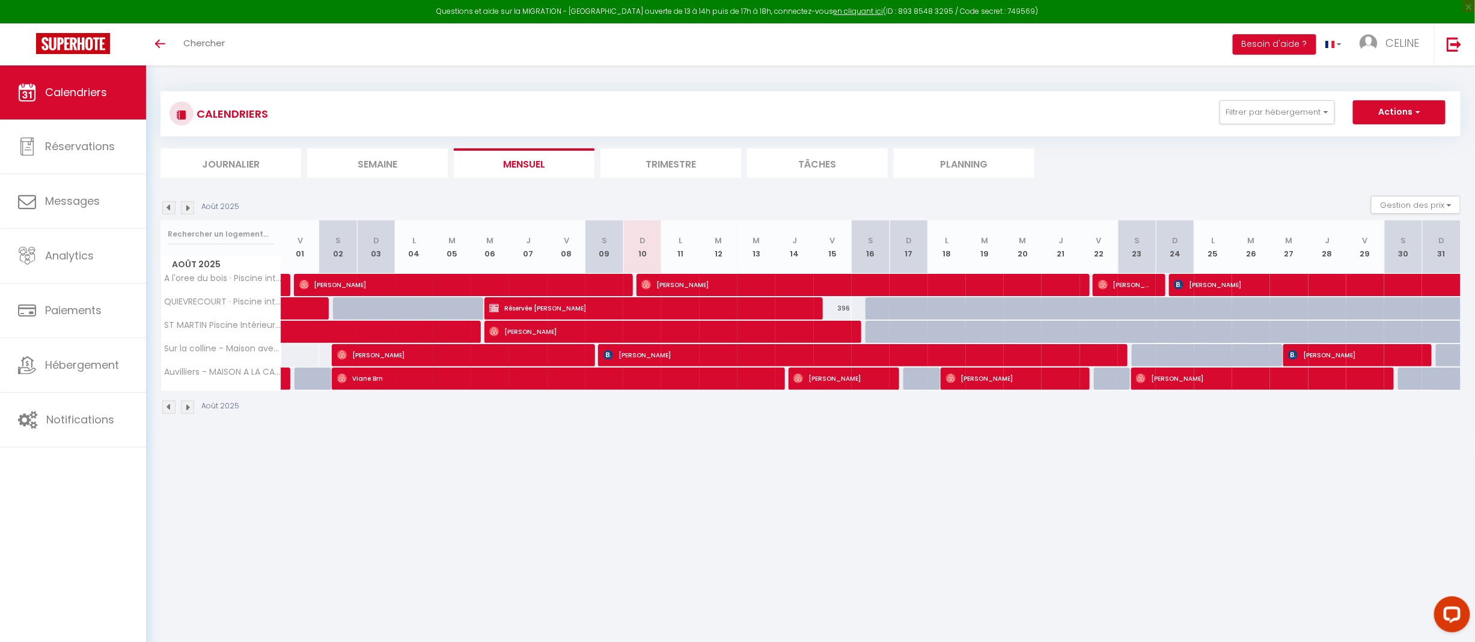
click at [181, 207] on img at bounding box center [187, 207] width 13 height 13
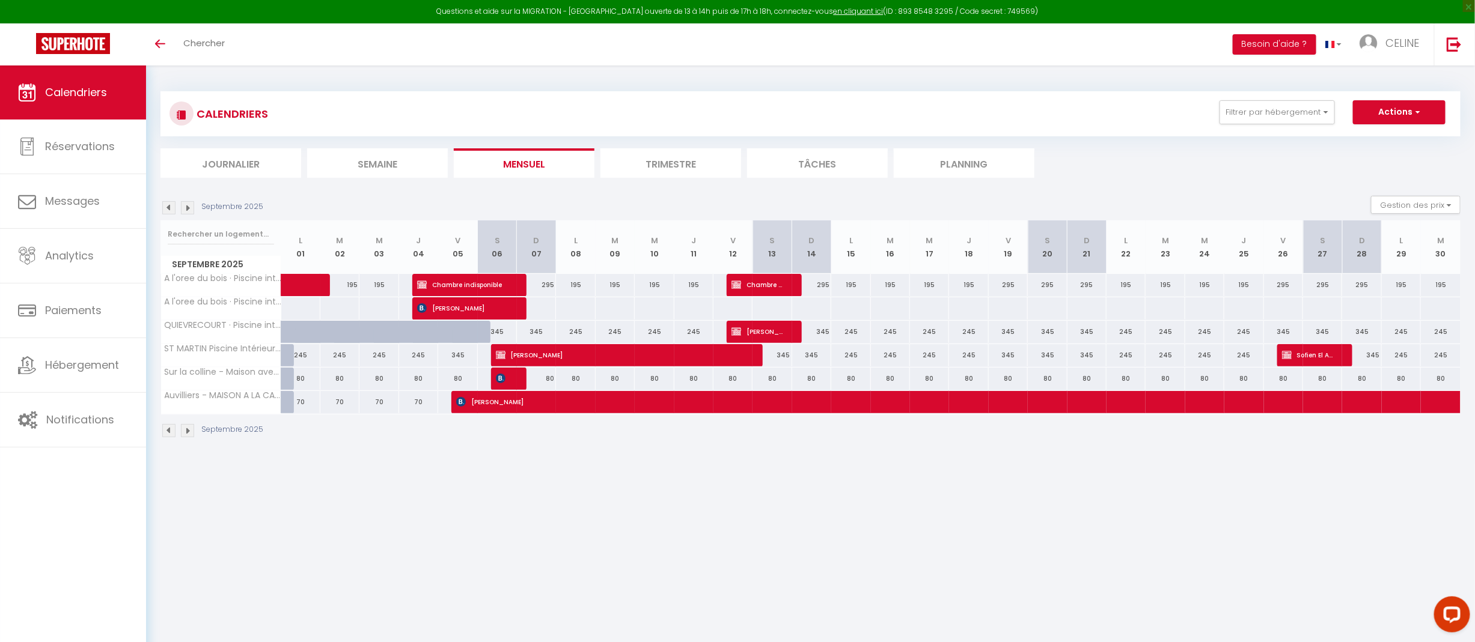
click at [188, 209] on img at bounding box center [187, 207] width 13 height 13
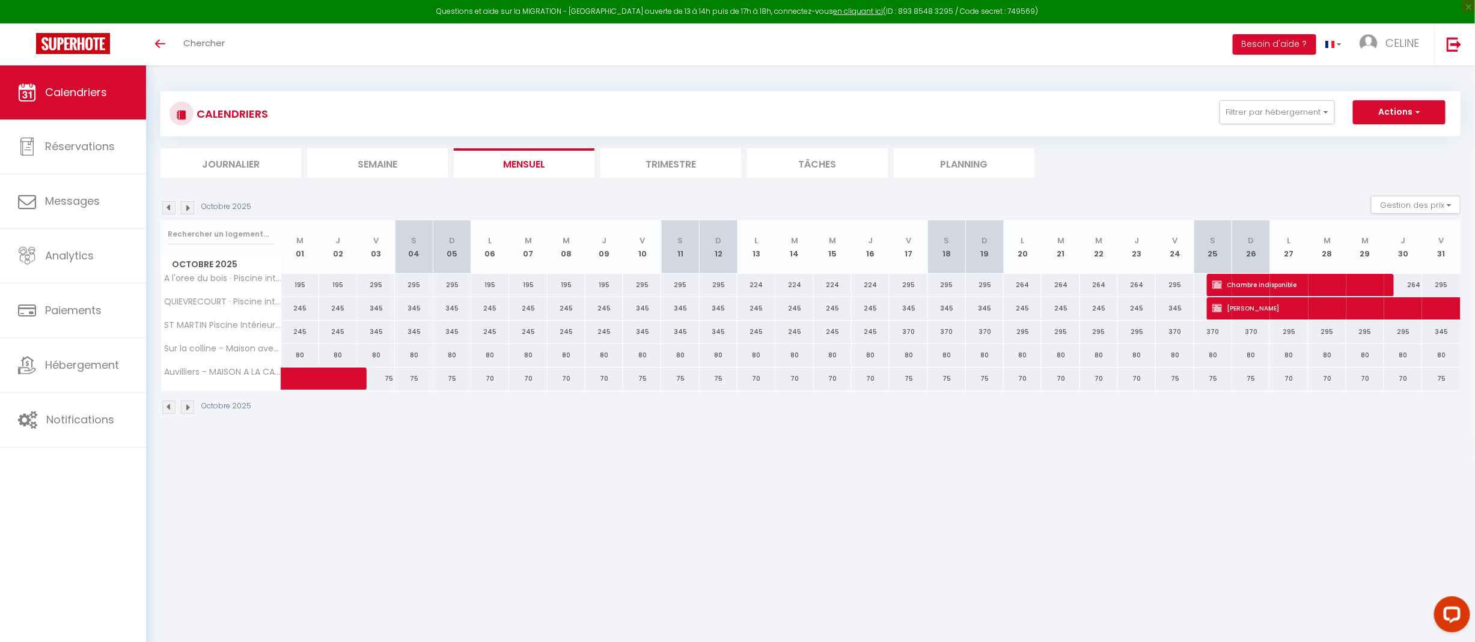
click at [188, 209] on img at bounding box center [187, 207] width 13 height 13
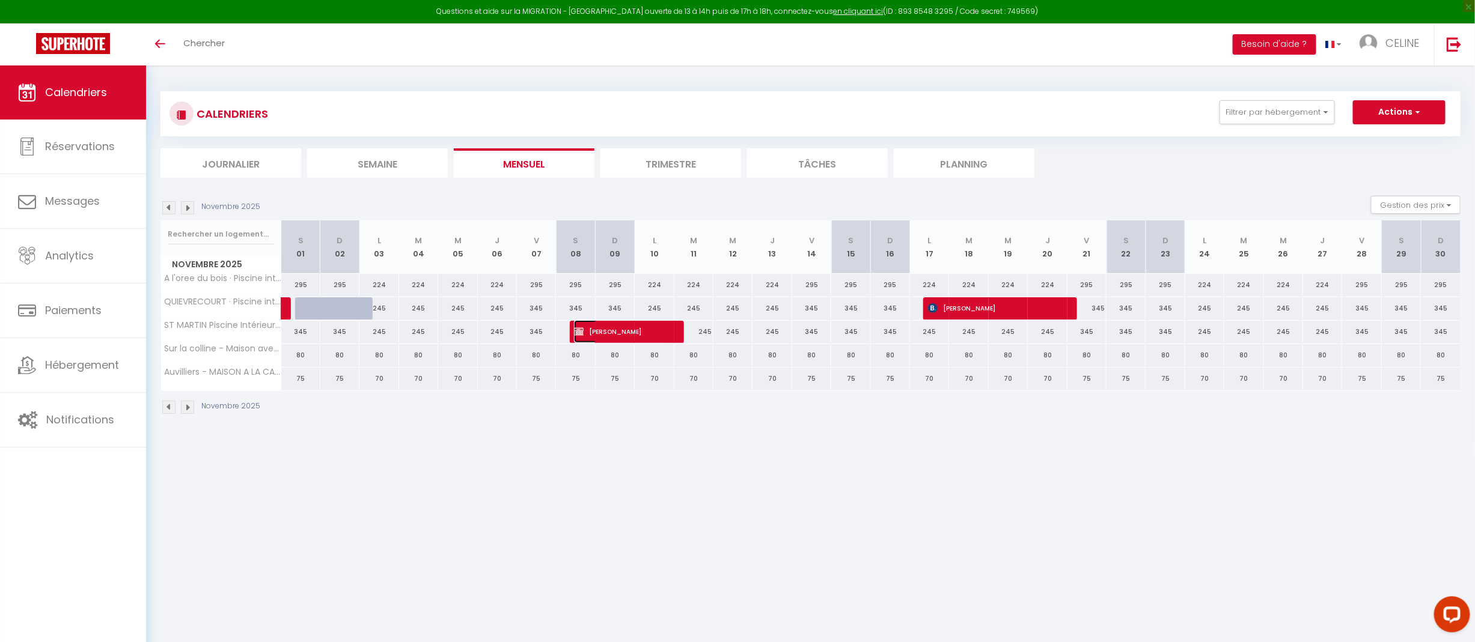
click at [628, 331] on span "[PERSON_NAME]" at bounding box center [619, 331] width 91 height 23
select select "OK"
select select "KO"
select select "1"
select select "0"
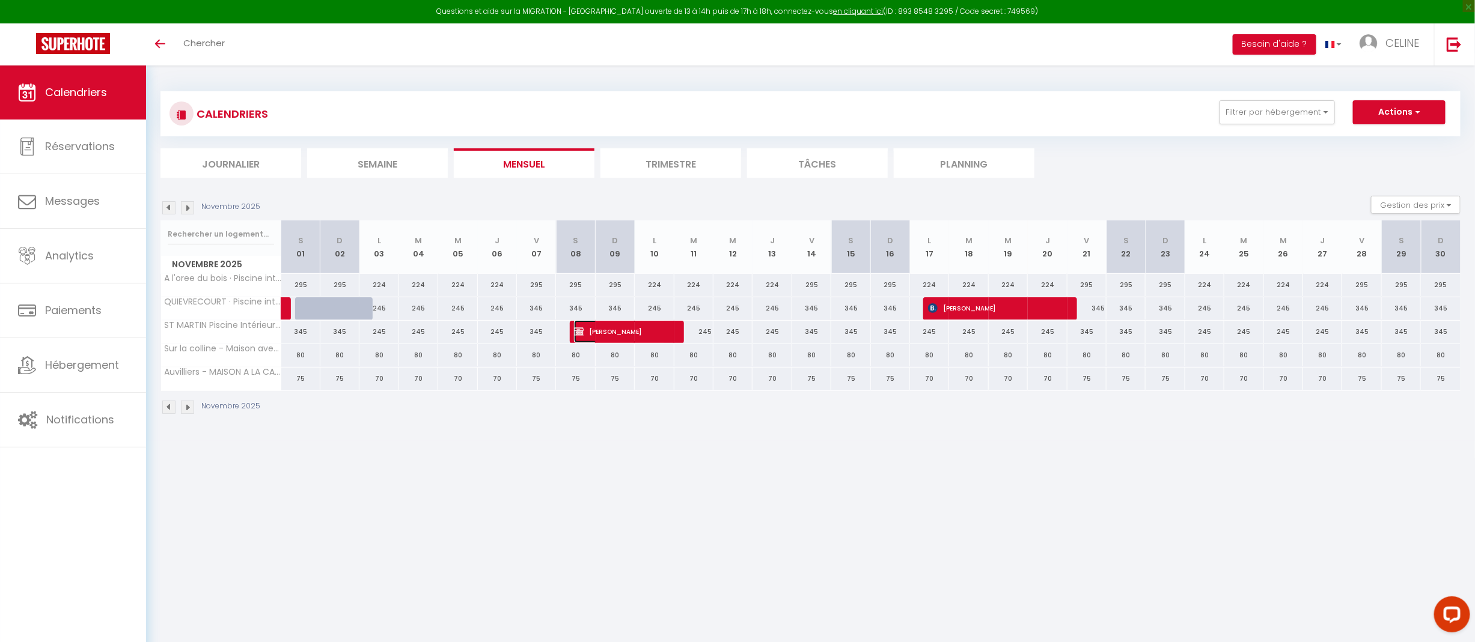
select select "1"
select select
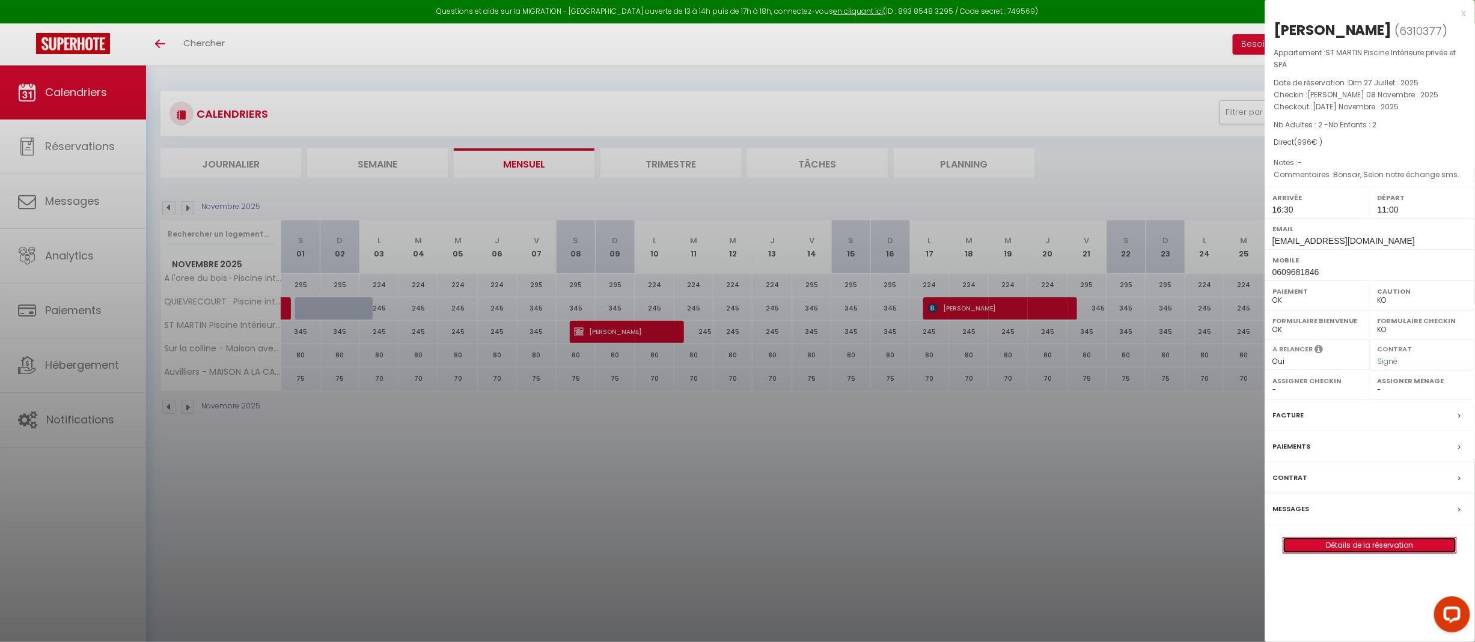
click at [1388, 550] on link "Détails de la réservation" at bounding box center [1369, 546] width 173 height 16
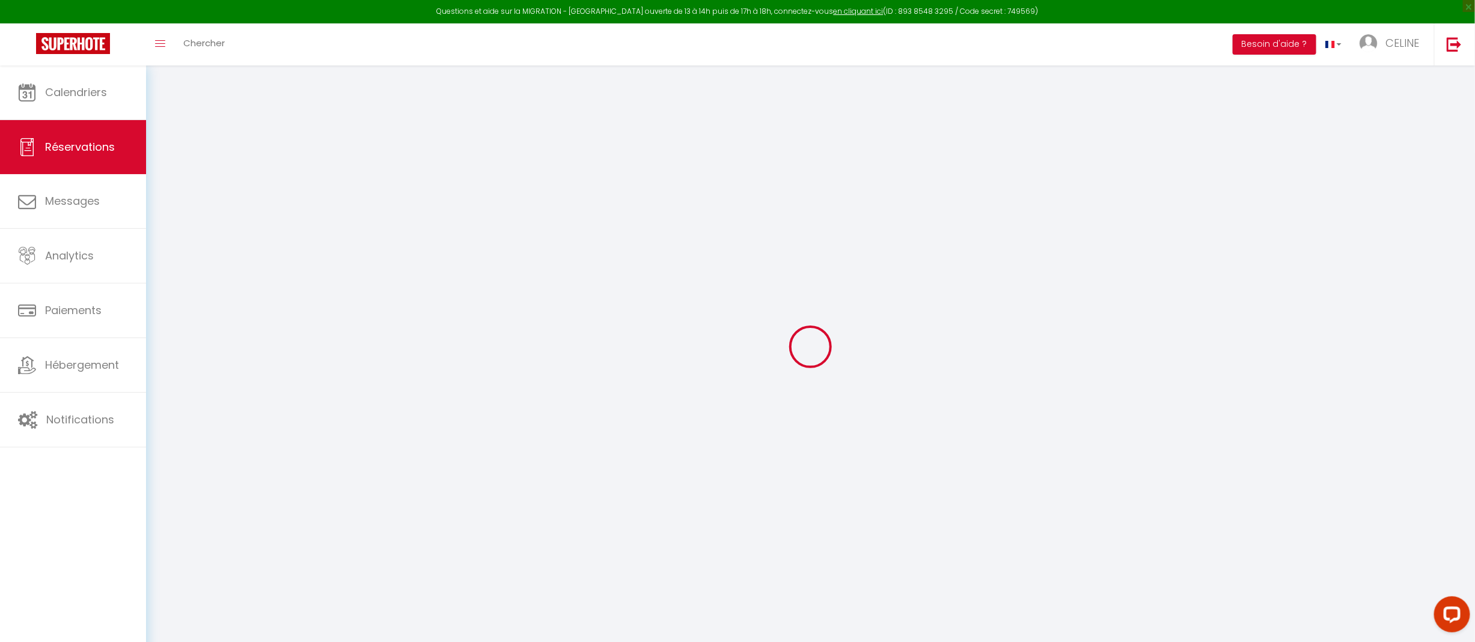
select select
checkbox input "false"
select select
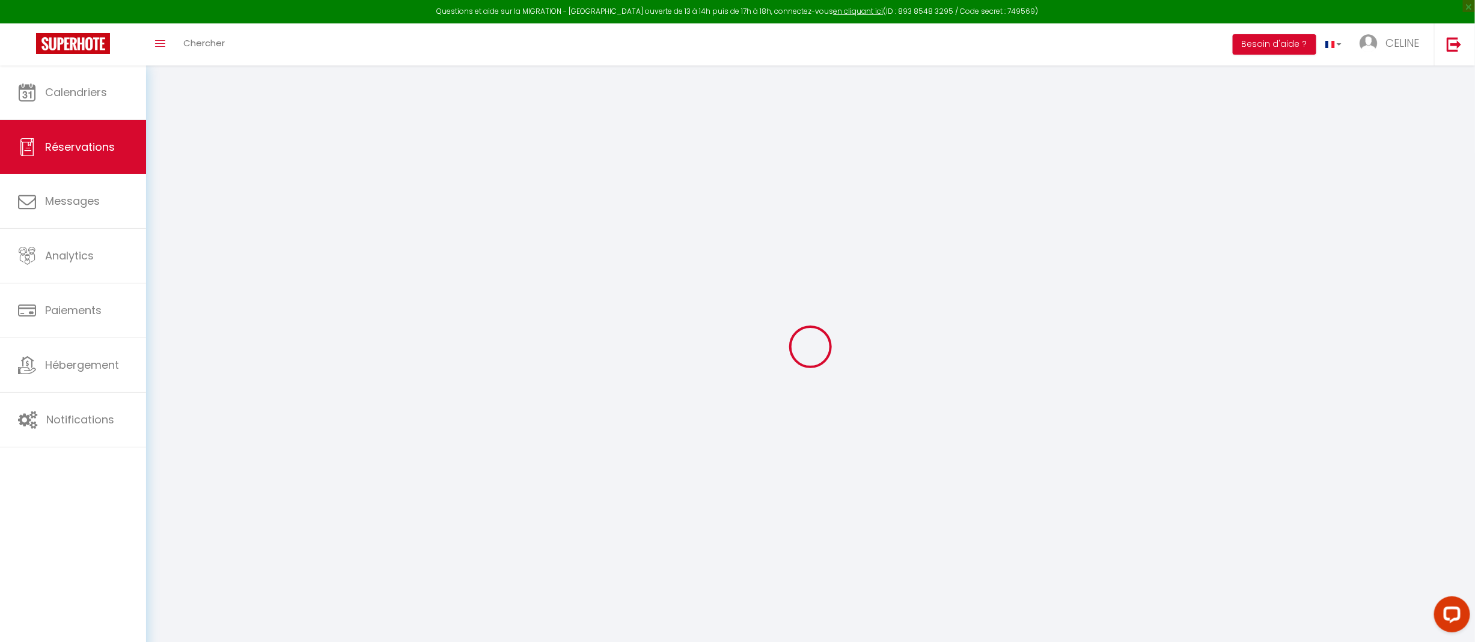
checkbox input "false"
type textarea "Bonsoir, Selon notre échange sms."
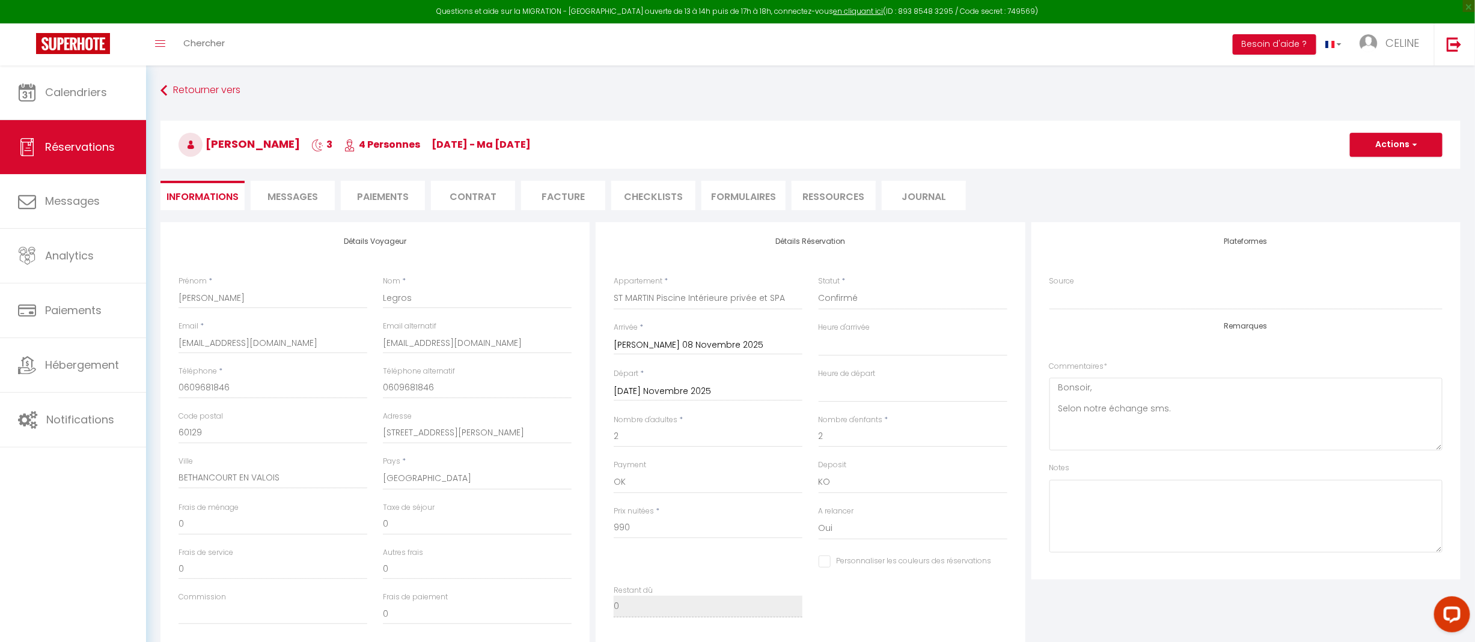
type input "6"
select select
checkbox input "false"
select select "16:30"
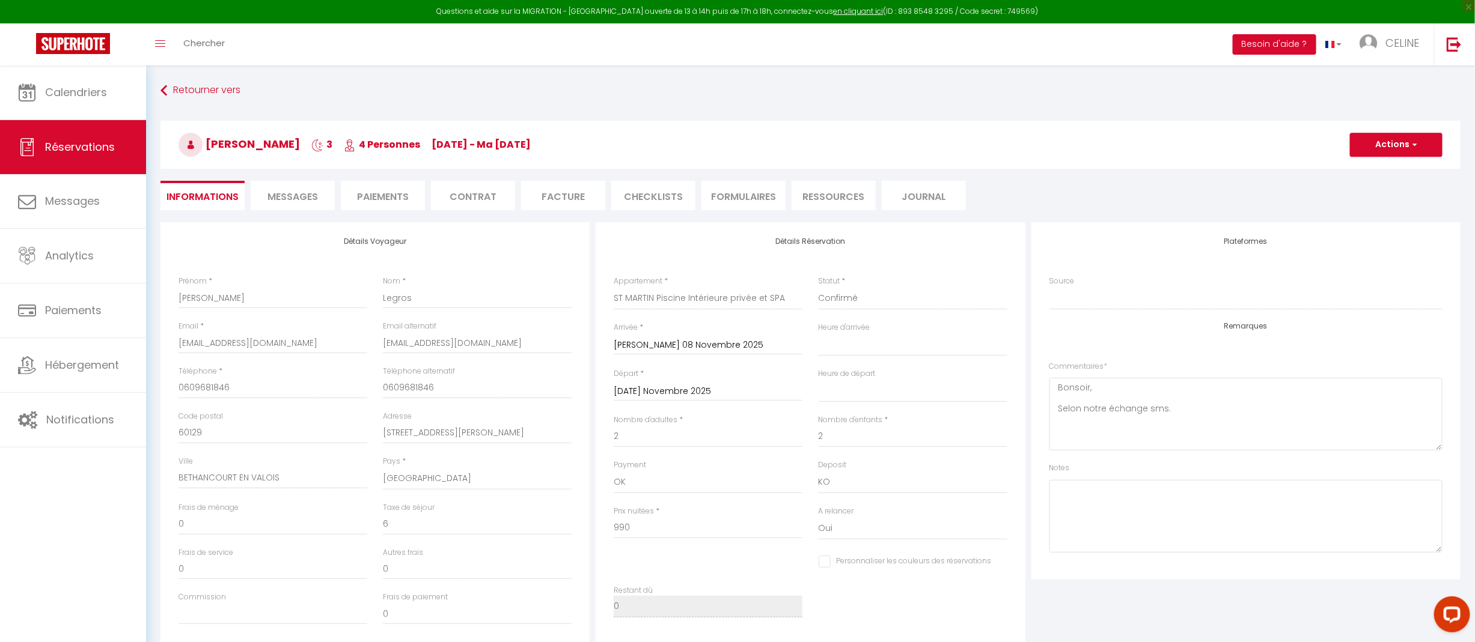
select select "11:00"
click at [367, 192] on li "Paiements" at bounding box center [383, 195] width 84 height 29
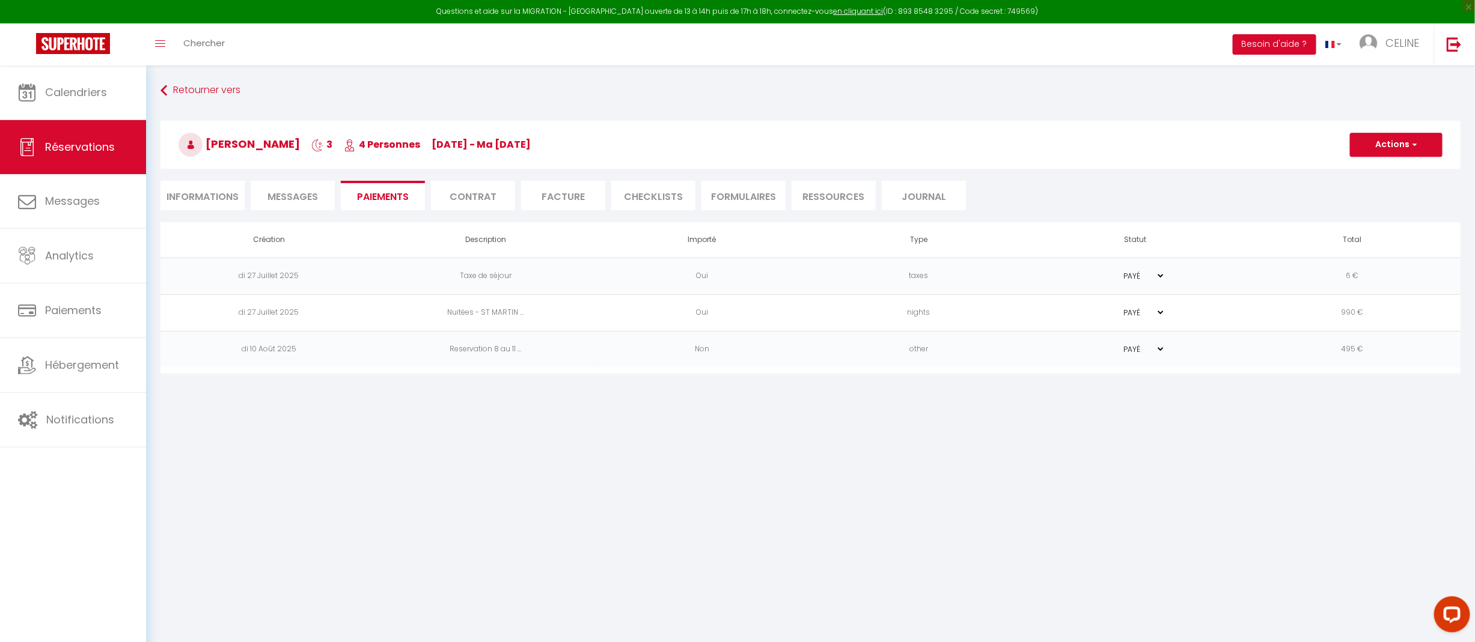
click at [1158, 310] on select "PAYÉ EN ATTENTE" at bounding box center [1135, 312] width 60 height 11
click at [393, 311] on td "Nuitées - ST MARTIN ..." at bounding box center [485, 312] width 217 height 37
click at [1380, 145] on button "Actions" at bounding box center [1396, 145] width 93 height 24
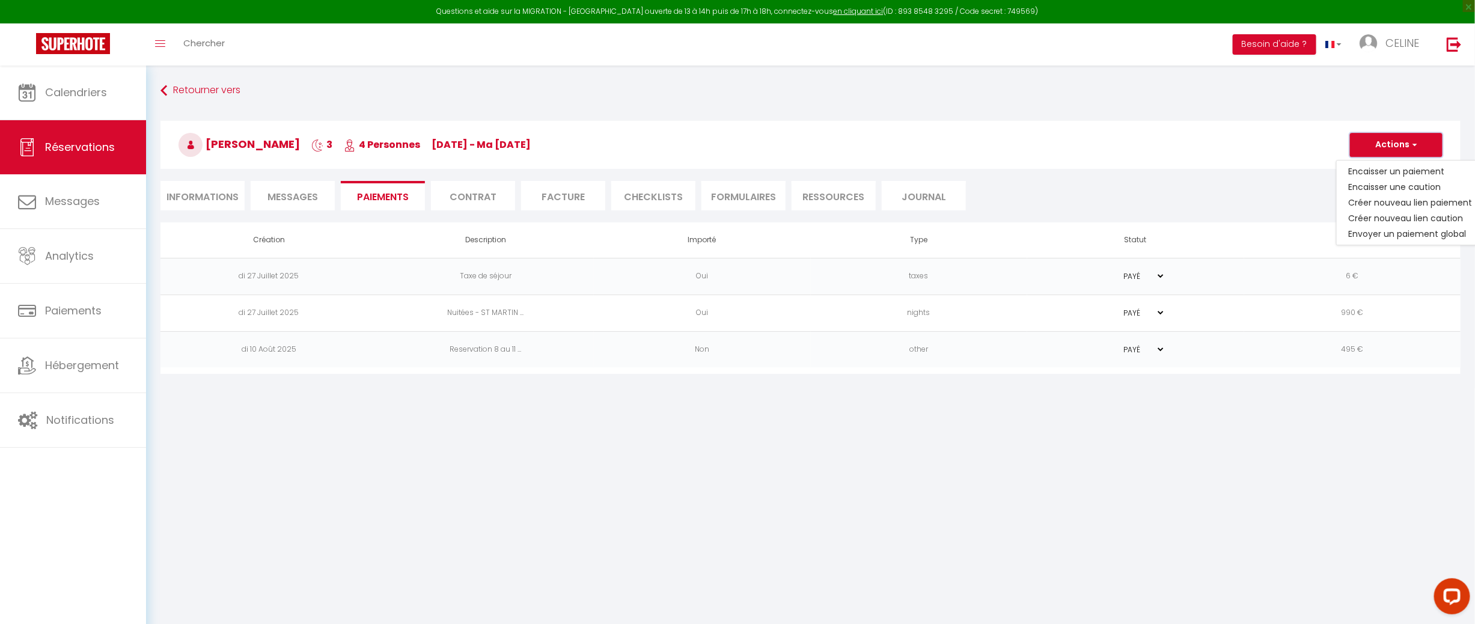
click at [1380, 145] on button "Actions" at bounding box center [1396, 145] width 93 height 24
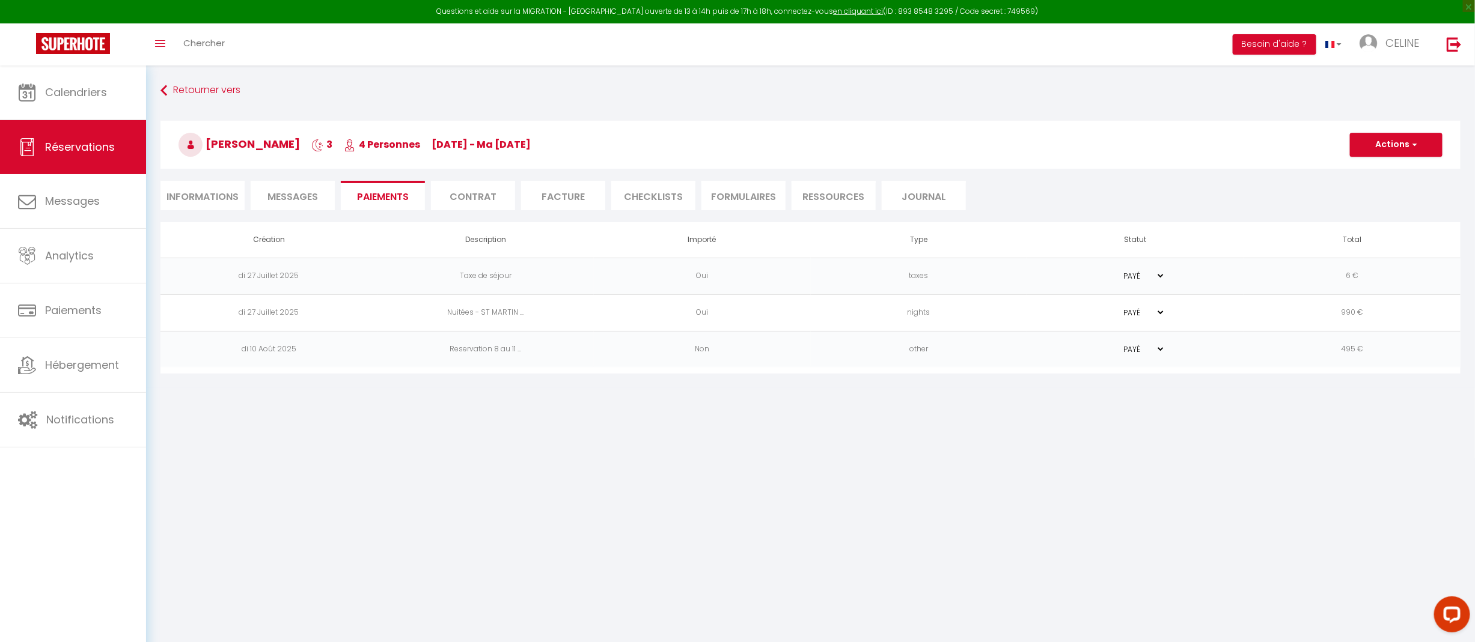
click at [282, 310] on td "di 27 Juillet 2025" at bounding box center [268, 312] width 217 height 37
click at [1153, 309] on select "PAYÉ EN ATTENTE" at bounding box center [1135, 312] width 60 height 11
click at [1154, 273] on select "PAYÉ EN ATTENTE" at bounding box center [1135, 275] width 60 height 11
select select "0"
click at [1105, 270] on select "PAYÉ EN ATTENTE" at bounding box center [1135, 275] width 60 height 11
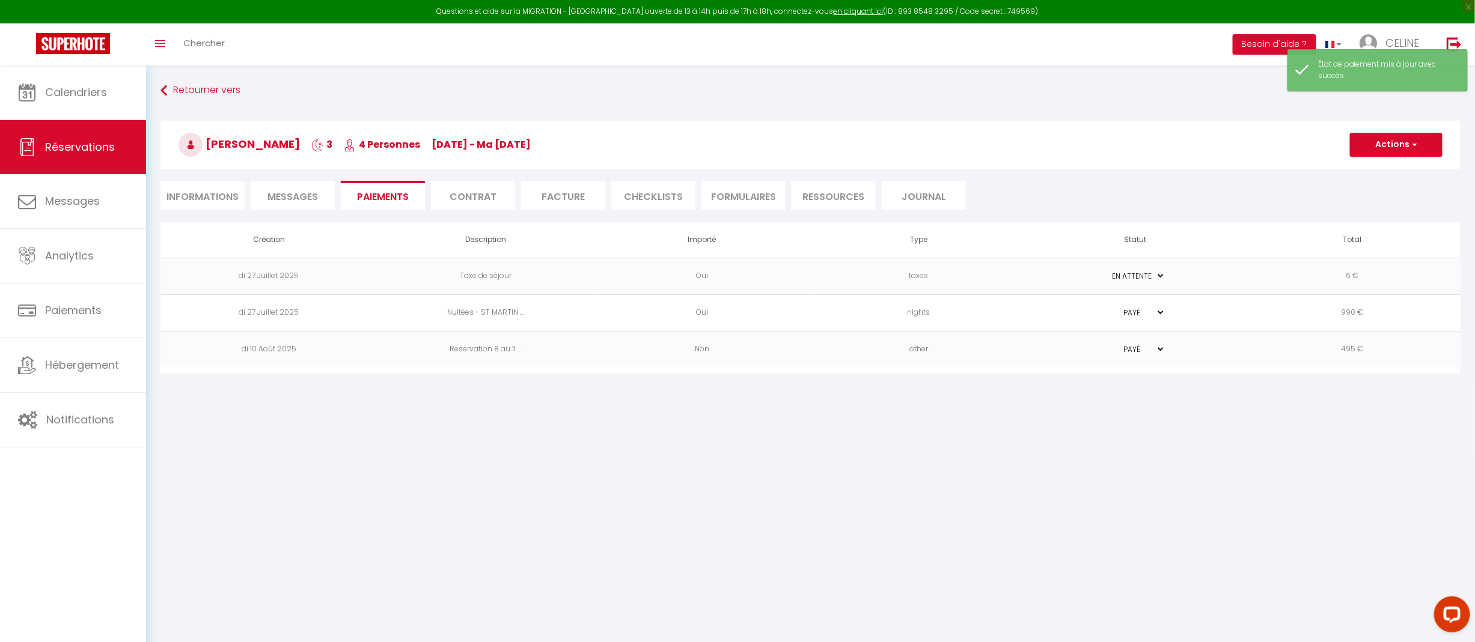
click at [1157, 308] on select "PAYÉ EN ATTENTE" at bounding box center [1135, 312] width 60 height 11
select select "0"
click at [1105, 307] on select "PAYÉ EN ATTENTE" at bounding box center [1135, 312] width 60 height 11
click at [1400, 142] on button "Actions" at bounding box center [1396, 145] width 93 height 24
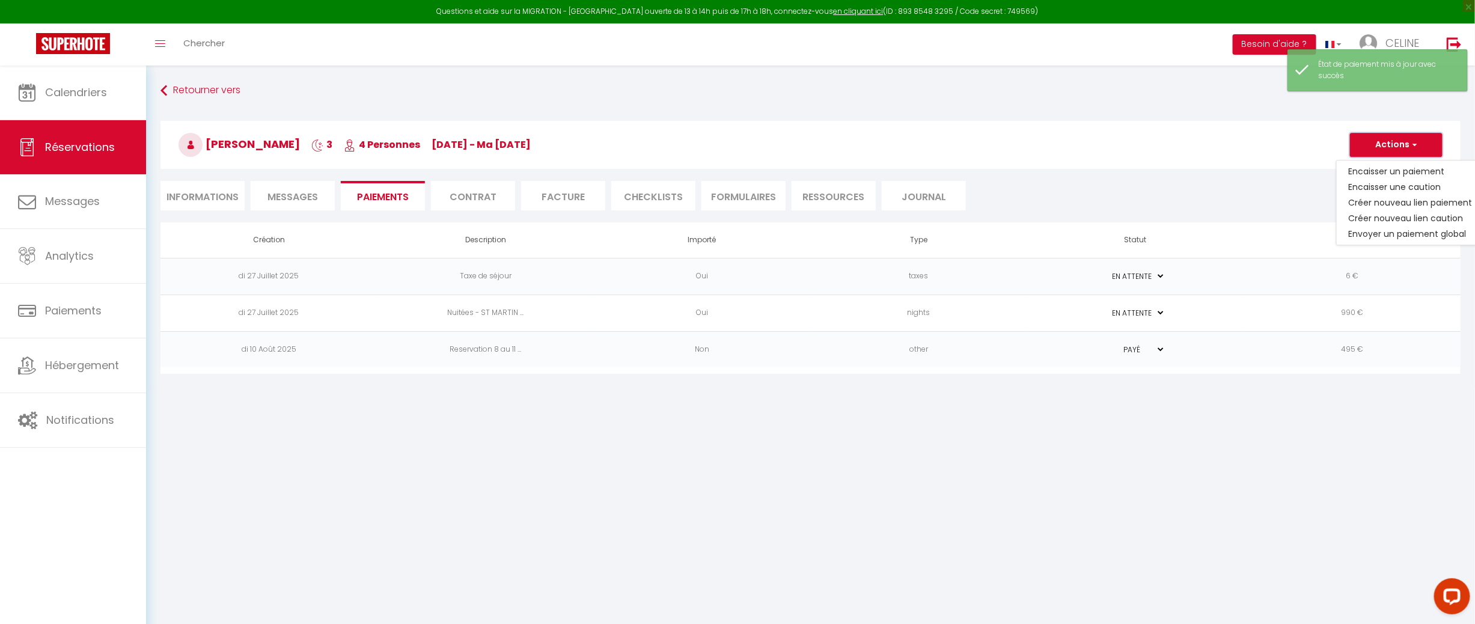
click at [1400, 142] on button "Actions" at bounding box center [1396, 145] width 93 height 24
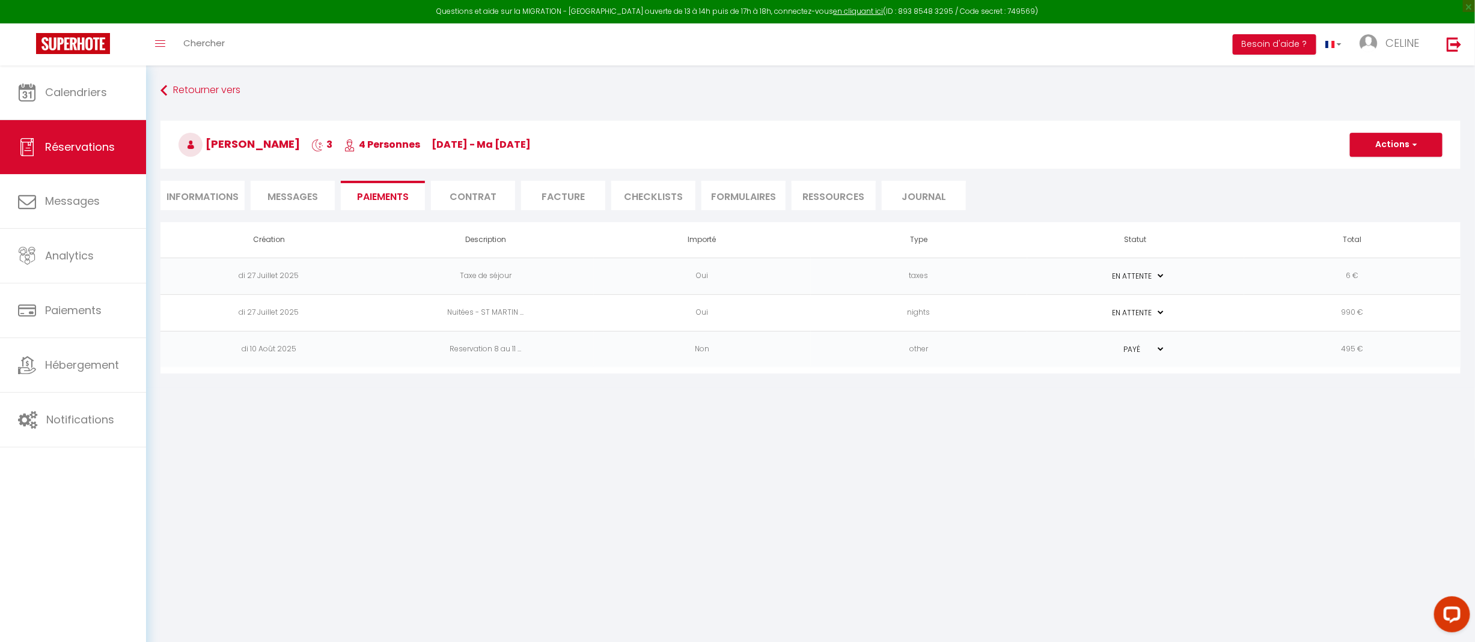
click at [278, 303] on td "di 27 Juillet 2025" at bounding box center [268, 312] width 217 height 37
click at [465, 314] on td "Nuitées - ST MARTIN ..." at bounding box center [485, 312] width 217 height 37
click at [699, 311] on td "Oui" at bounding box center [702, 312] width 217 height 37
drag, startPoint x: 1105, startPoint y: 311, endPoint x: 1113, endPoint y: 311, distance: 7.8
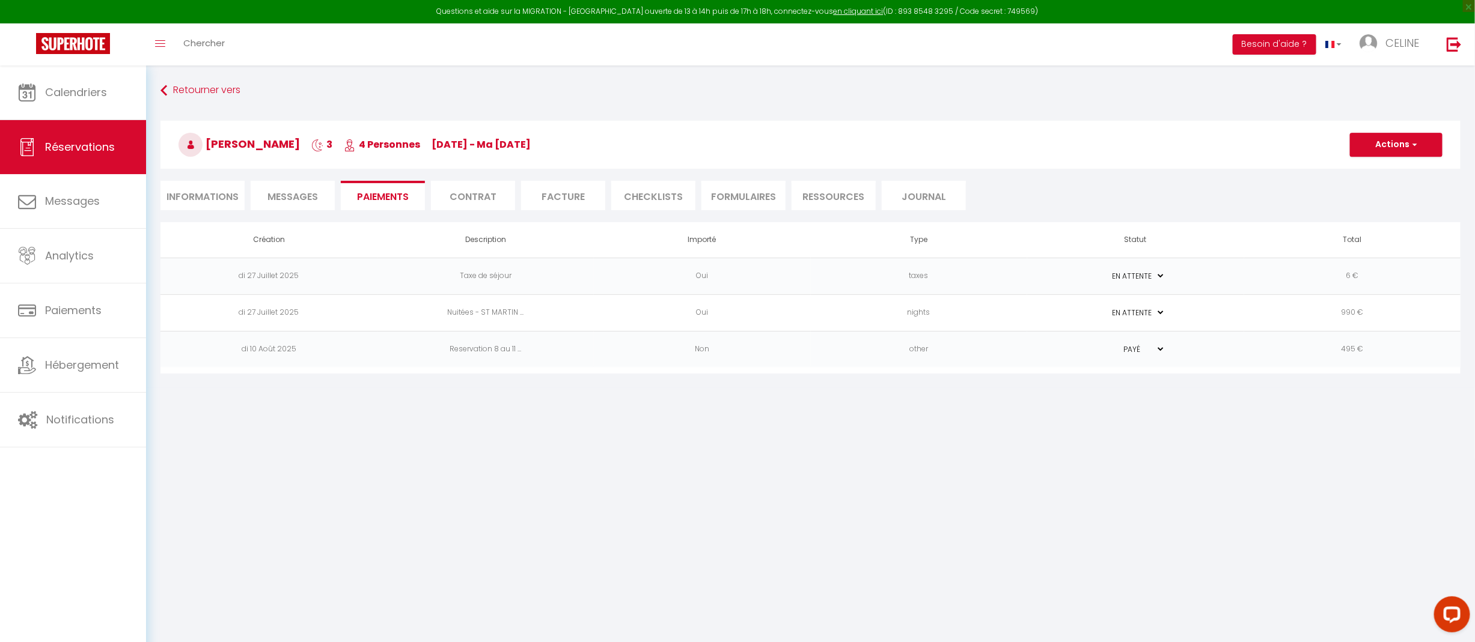
click at [1105, 311] on select "PAYÉ EN ATTENTE" at bounding box center [1135, 312] width 60 height 11
click at [1234, 312] on td "PAYÉ EN ATTENTE" at bounding box center [1135, 312] width 217 height 37
click at [1329, 313] on td "990 €" at bounding box center [1352, 312] width 217 height 37
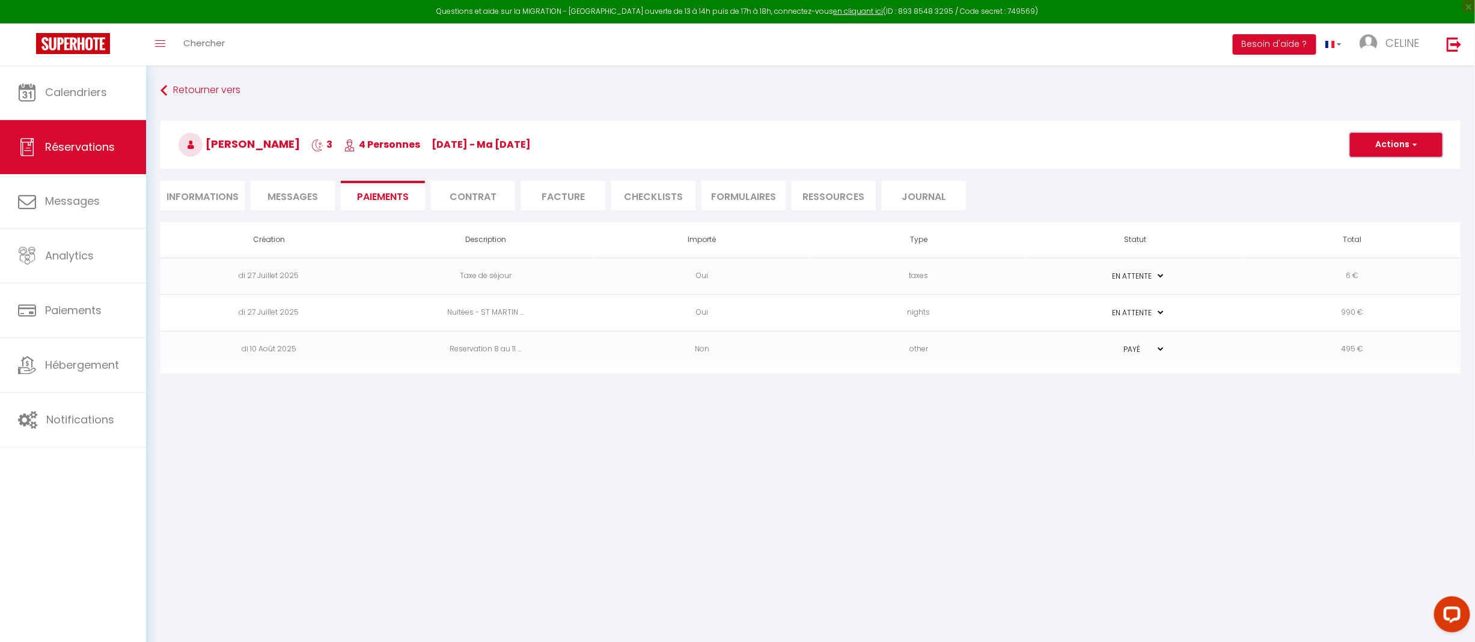
click at [1400, 139] on button "Actions" at bounding box center [1396, 145] width 93 height 24
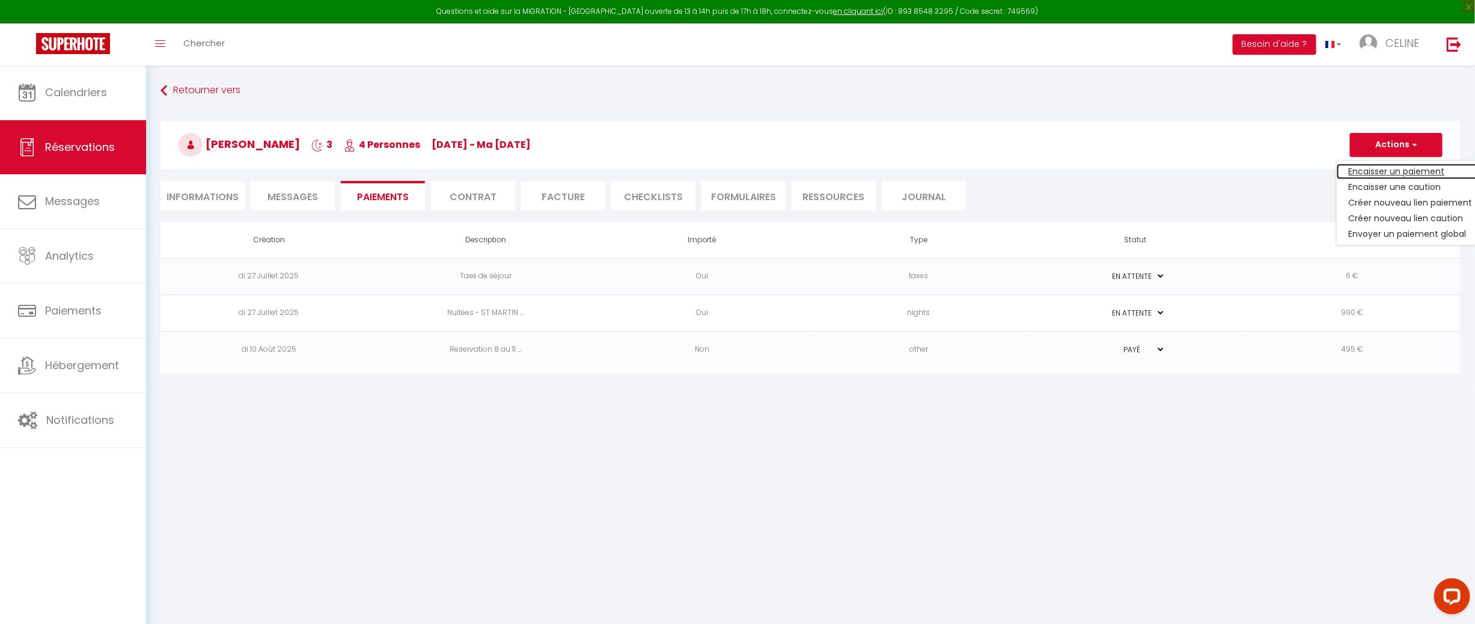
click at [1388, 168] on link "Encaisser un paiement" at bounding box center [1411, 171] width 148 height 16
select select "nights"
type input "[EMAIL_ADDRESS][DOMAIN_NAME]"
select select "15650"
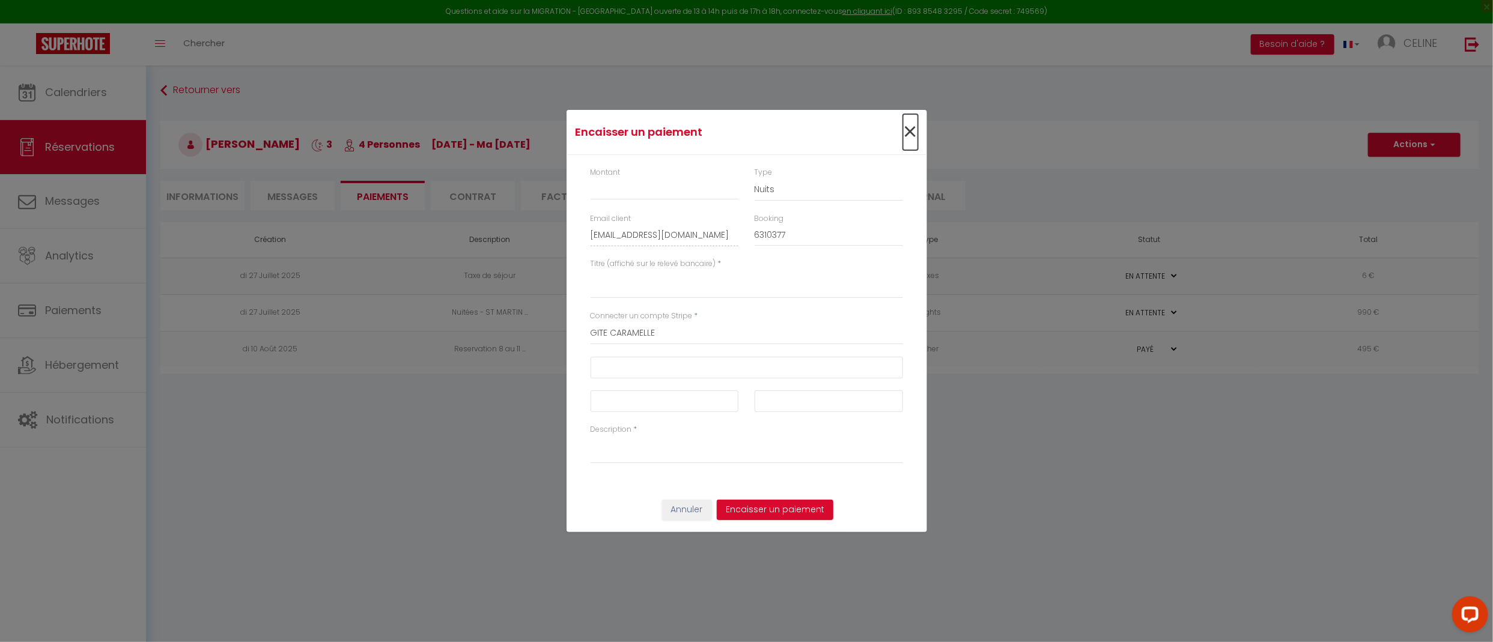
click at [912, 130] on span "×" at bounding box center [910, 132] width 15 height 36
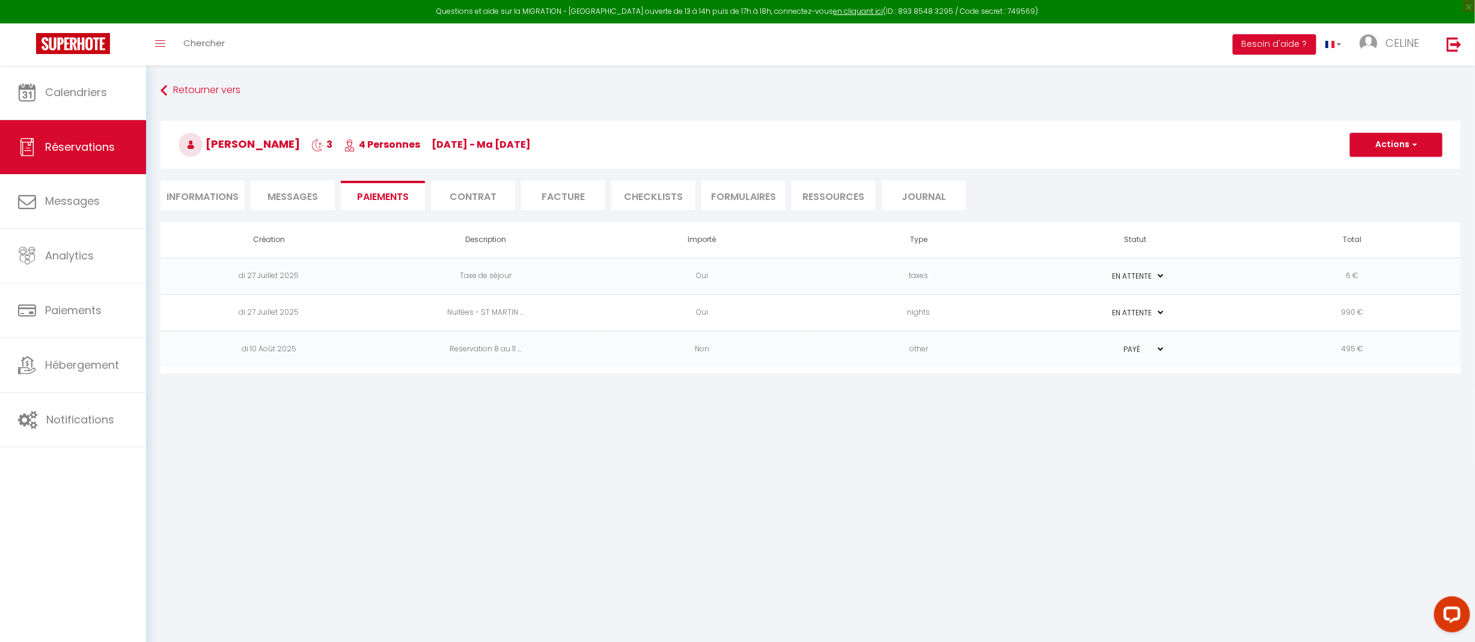
click at [497, 302] on td "Nuitées - ST MARTIN ..." at bounding box center [485, 312] width 217 height 37
drag, startPoint x: 497, startPoint y: 302, endPoint x: 422, endPoint y: 477, distance: 190.1
click at [422, 477] on body "Questions et aide sur la MIGRATION - [GEOGRAPHIC_DATA] ouverte de 13 à 14h puis…" at bounding box center [737, 387] width 1475 height 642
click at [1361, 309] on td "990 €" at bounding box center [1352, 312] width 217 height 37
click at [1420, 145] on button "Actions" at bounding box center [1396, 145] width 93 height 24
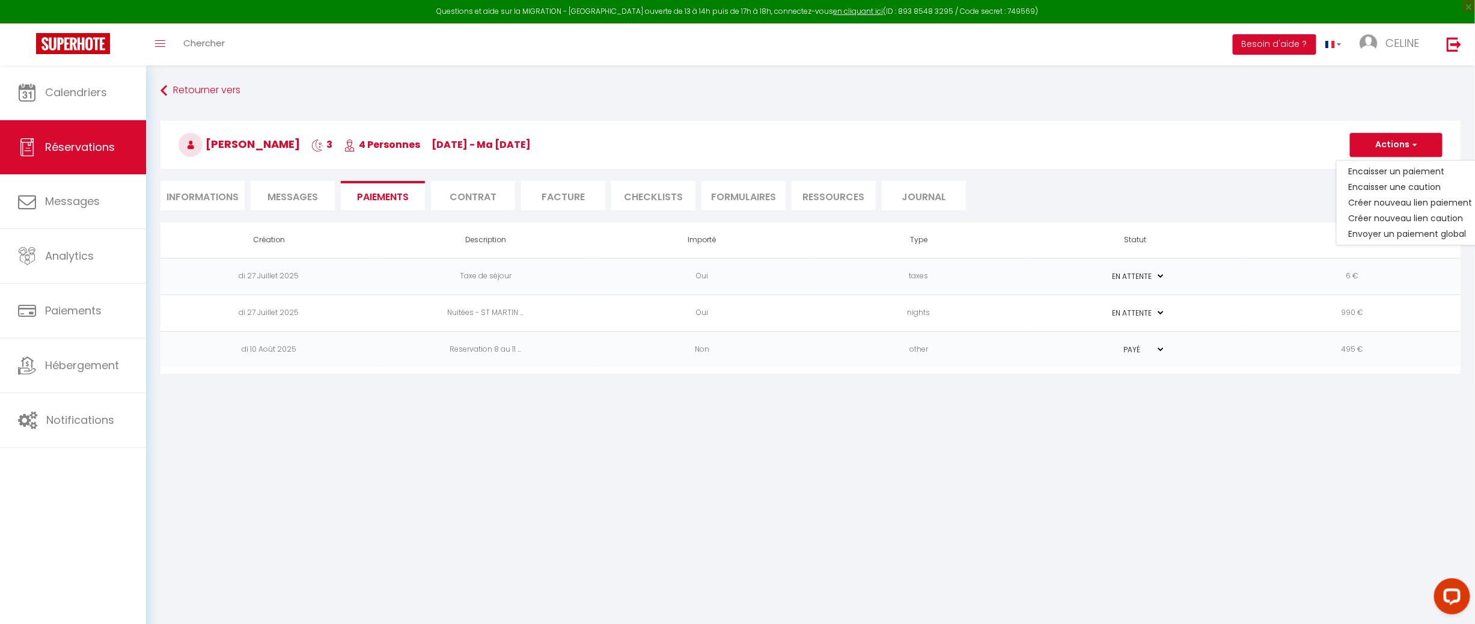
click at [1002, 618] on body "Questions et aide sur la MIGRATION - [GEOGRAPHIC_DATA] ouverte de 13 à 14h puis…" at bounding box center [737, 378] width 1475 height 624
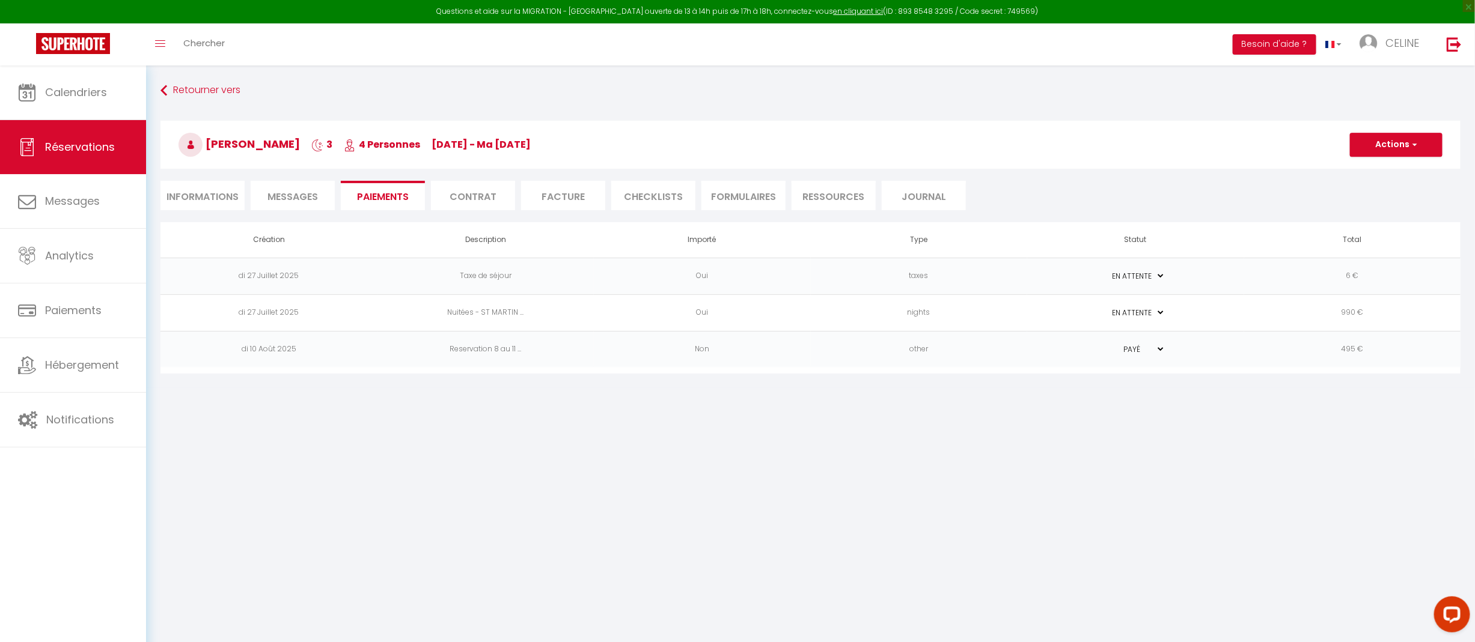
click at [560, 186] on li "Facture" at bounding box center [563, 195] width 84 height 29
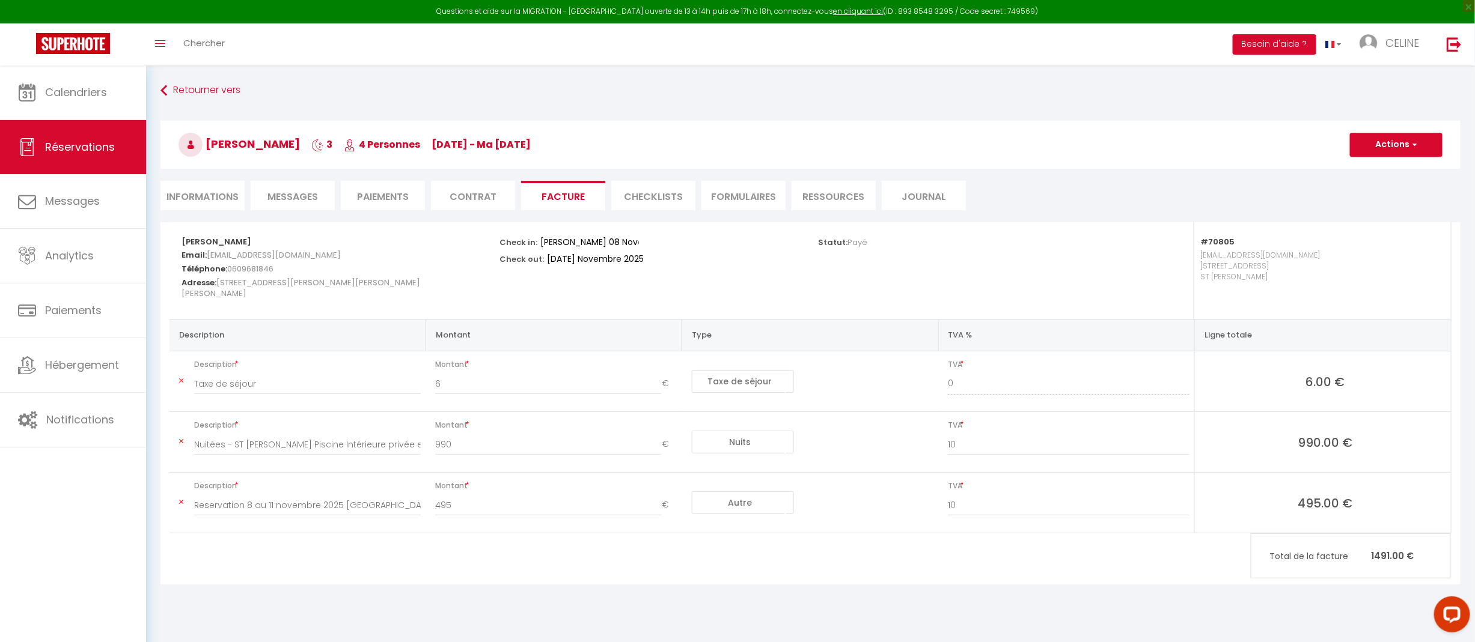
click at [1323, 441] on span "990.00 €" at bounding box center [1325, 442] width 242 height 17
click at [1369, 137] on button "Actions" at bounding box center [1396, 145] width 93 height 24
click at [1360, 186] on link "Aperçu et éditer" at bounding box center [1387, 187] width 101 height 16
click at [540, 447] on input "990" at bounding box center [548, 445] width 226 height 22
drag, startPoint x: 475, startPoint y: 445, endPoint x: 413, endPoint y: 445, distance: 61.9
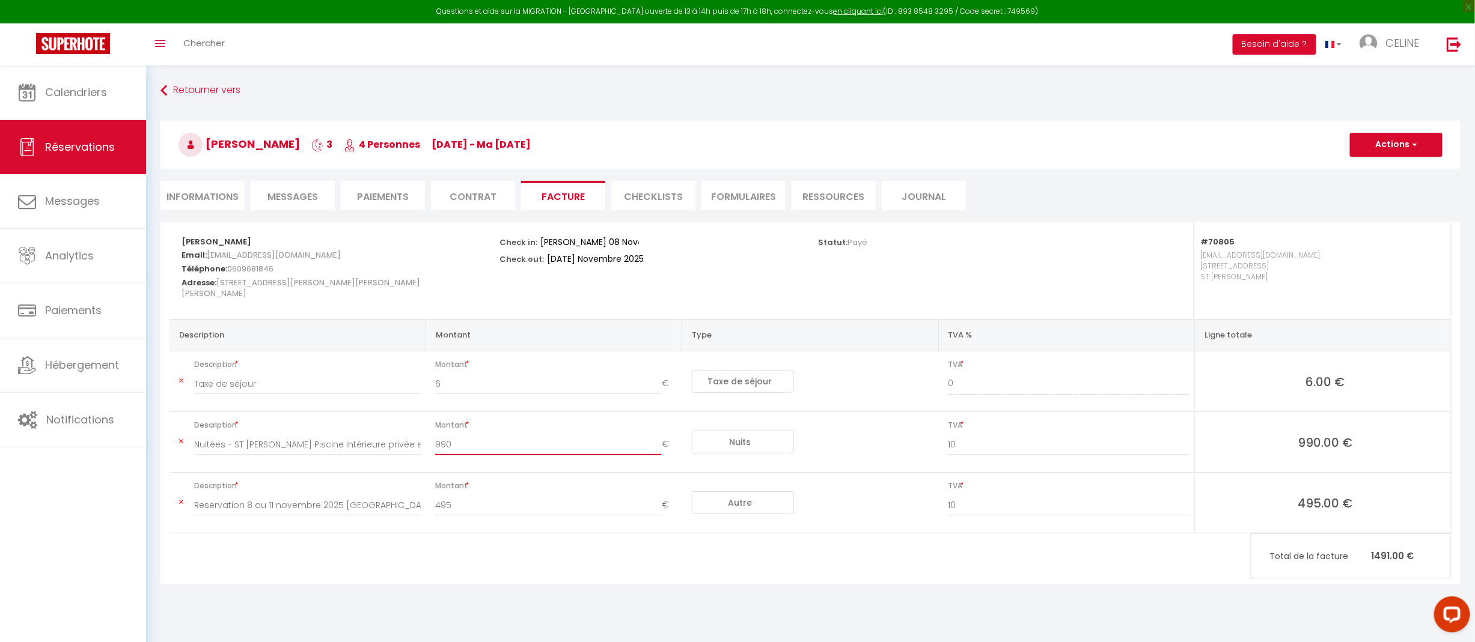
click at [413, 445] on tr "Description Nuitées - ST [PERSON_NAME] Piscine Intérieure privée et SPA - [PERS…" at bounding box center [809, 442] width 1281 height 61
type input "495"
click at [756, 447] on select "Nuits Frais de ménage Taxe de séjour Autre Frais de service hôte Frais de paiem…" at bounding box center [743, 442] width 102 height 23
click at [1405, 142] on button "Actions" at bounding box center [1396, 145] width 93 height 24
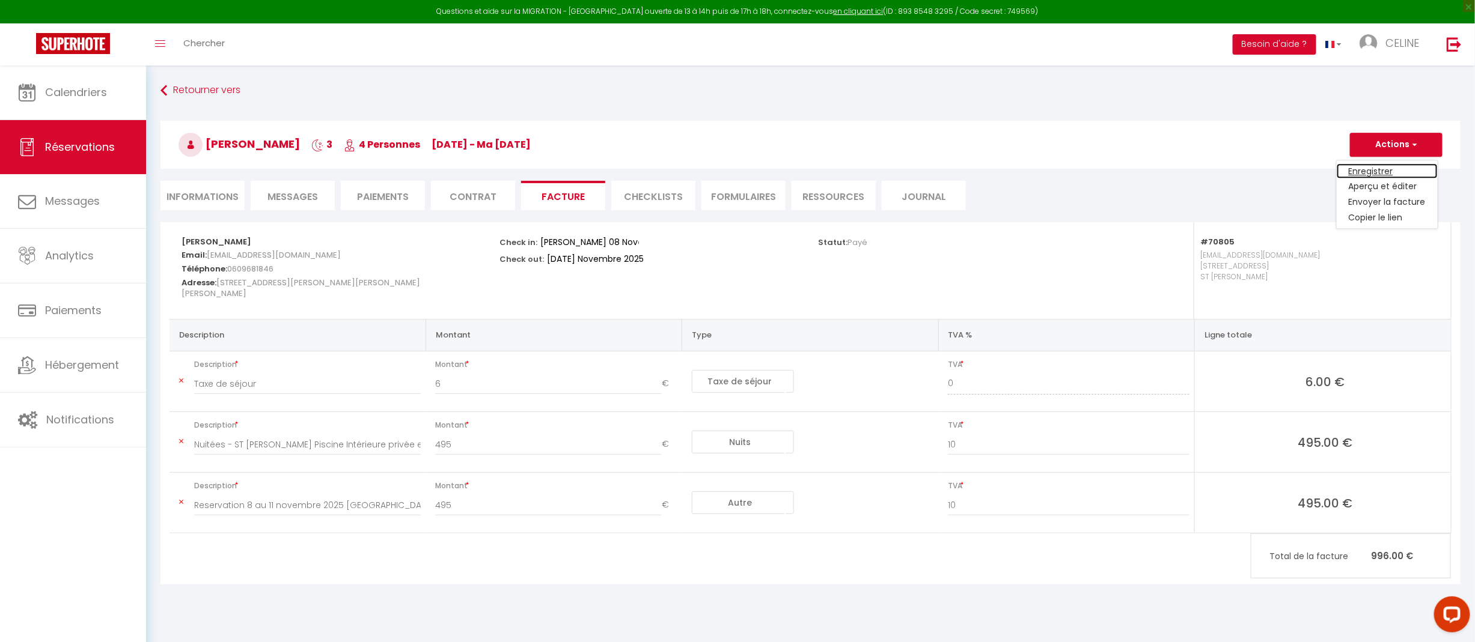
click at [1388, 169] on link "Enregistrer" at bounding box center [1387, 171] width 101 height 16
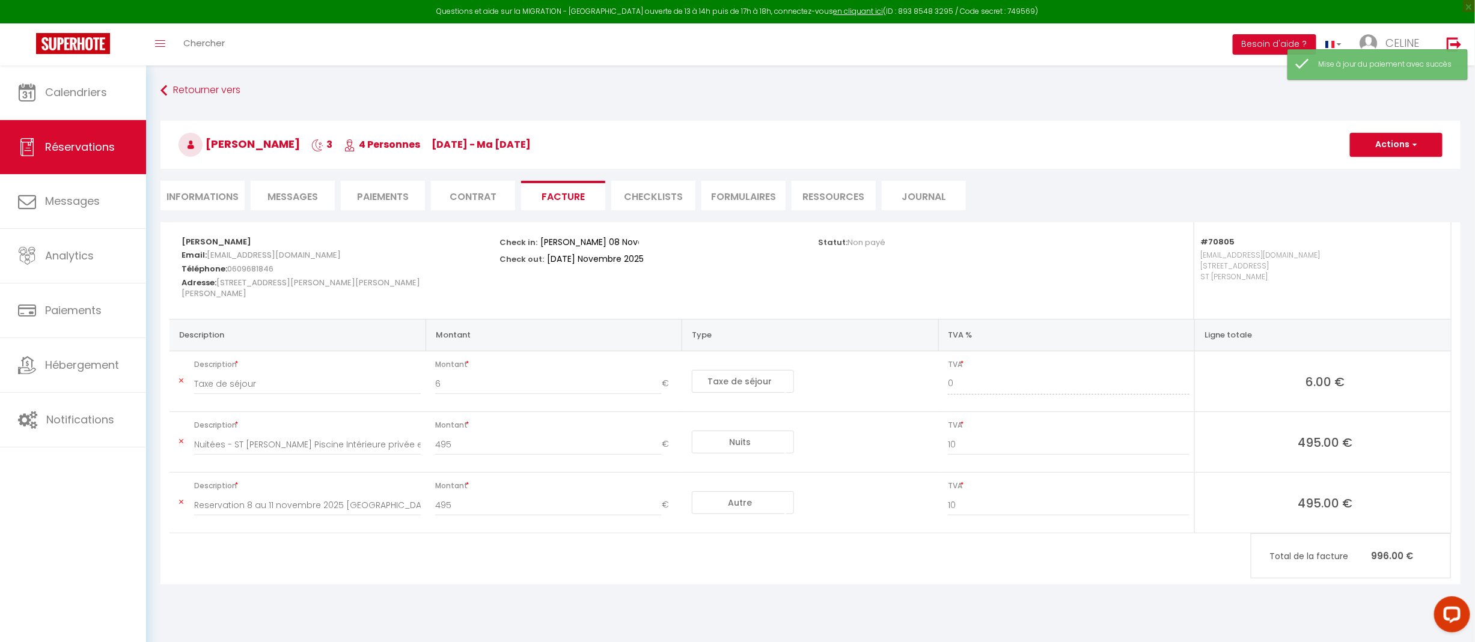
click at [382, 194] on li "Paiements" at bounding box center [383, 195] width 84 height 29
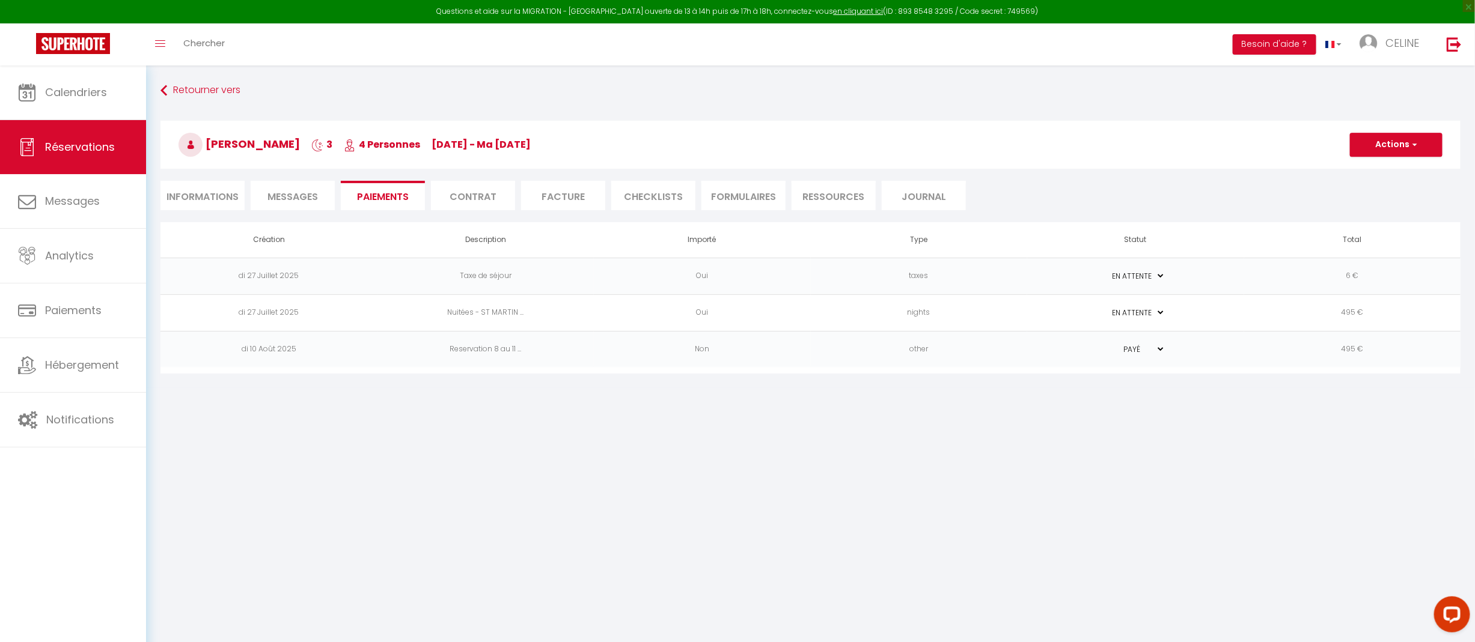
click at [465, 193] on li "Contrat" at bounding box center [473, 195] width 84 height 29
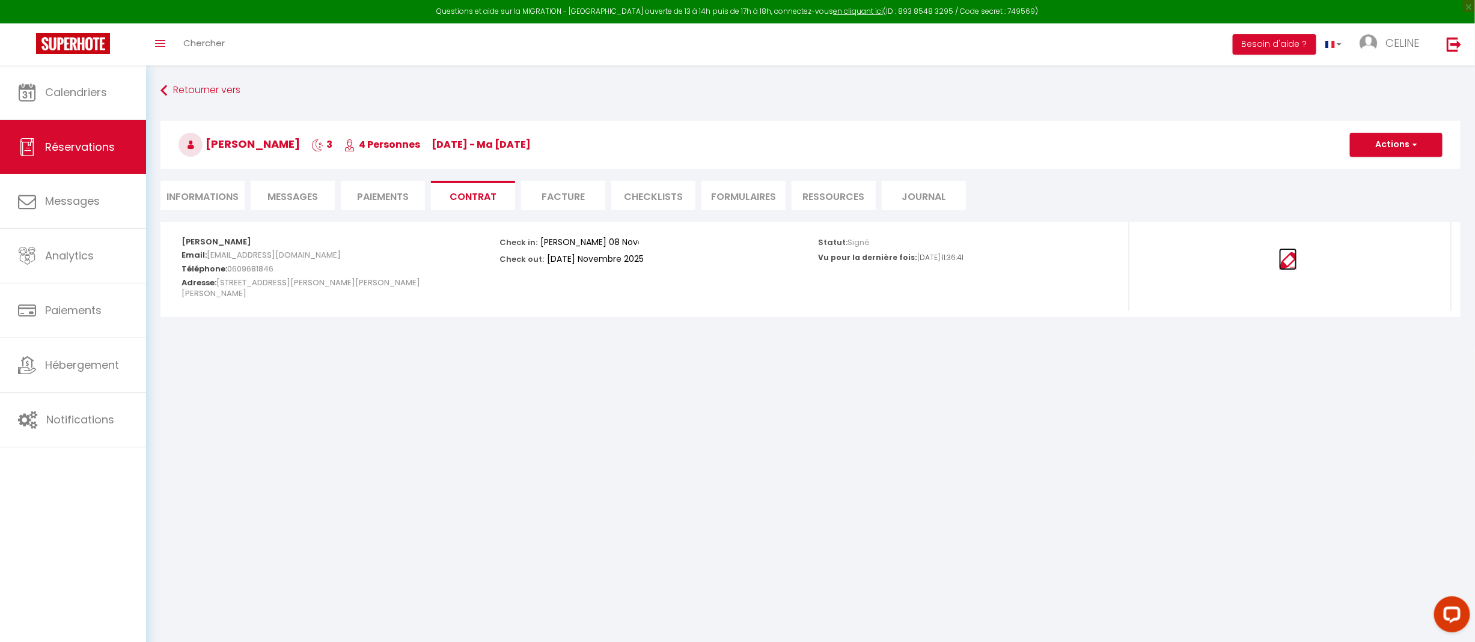
click at [1290, 254] on img at bounding box center [1288, 261] width 18 height 18
click at [1291, 261] on img at bounding box center [1288, 261] width 18 height 18
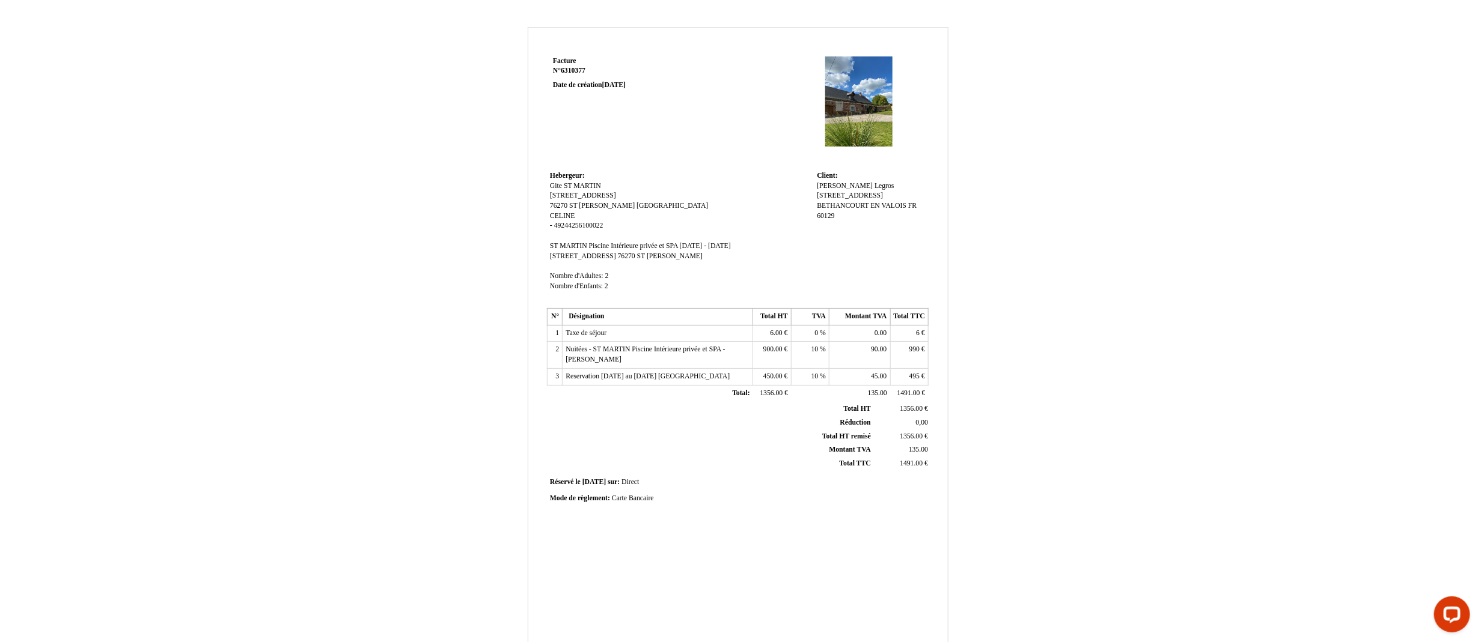
click at [874, 362] on td "90.00 90.00" at bounding box center [859, 355] width 61 height 26
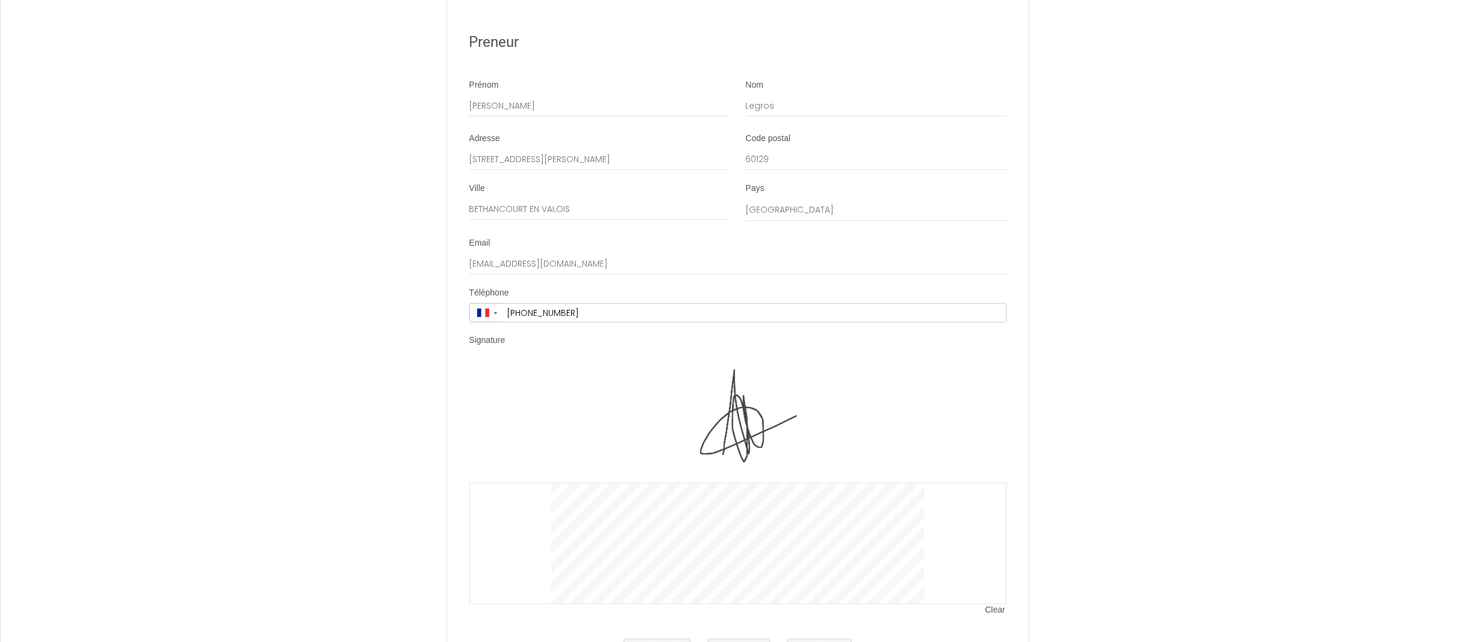
scroll to position [3116, 0]
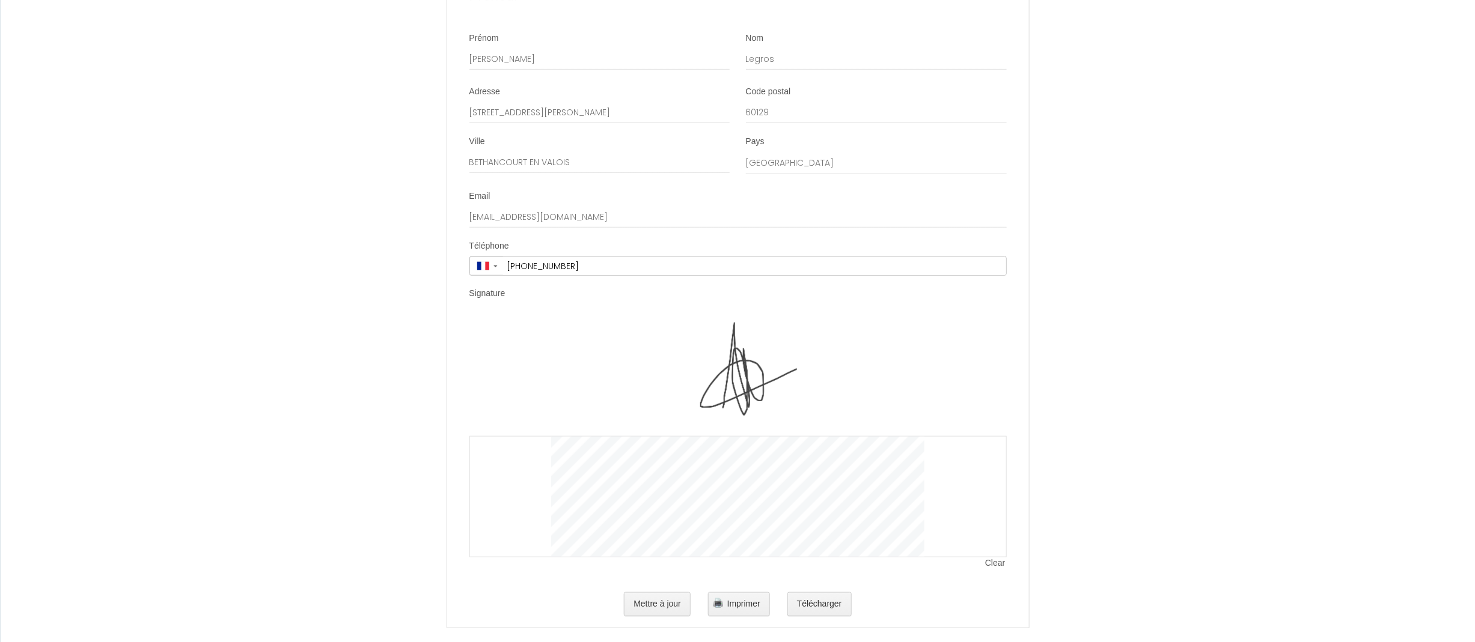
click at [993, 558] on span "Clear" at bounding box center [995, 564] width 21 height 12
click at [995, 558] on span "Clear" at bounding box center [995, 564] width 21 height 12
click at [926, 511] on div at bounding box center [737, 496] width 537 height 121
click at [992, 543] on div at bounding box center [737, 496] width 537 height 121
click at [993, 558] on span "Clear" at bounding box center [995, 564] width 21 height 12
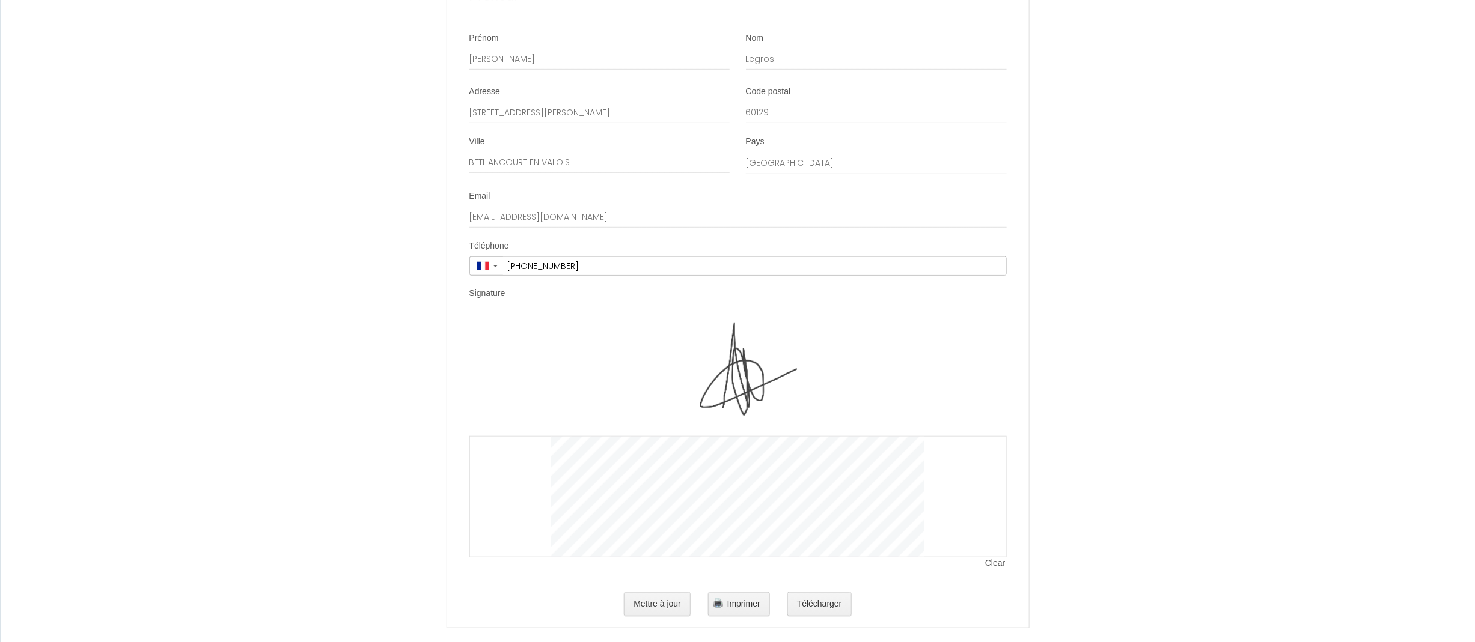
click at [998, 558] on span "Clear" at bounding box center [995, 564] width 21 height 12
click at [995, 544] on div "Clear" at bounding box center [737, 437] width 537 height 242
click at [989, 558] on span "Clear" at bounding box center [995, 564] width 21 height 12
click at [987, 558] on span "Clear" at bounding box center [995, 564] width 21 height 12
click at [996, 558] on span "Clear" at bounding box center [995, 564] width 21 height 12
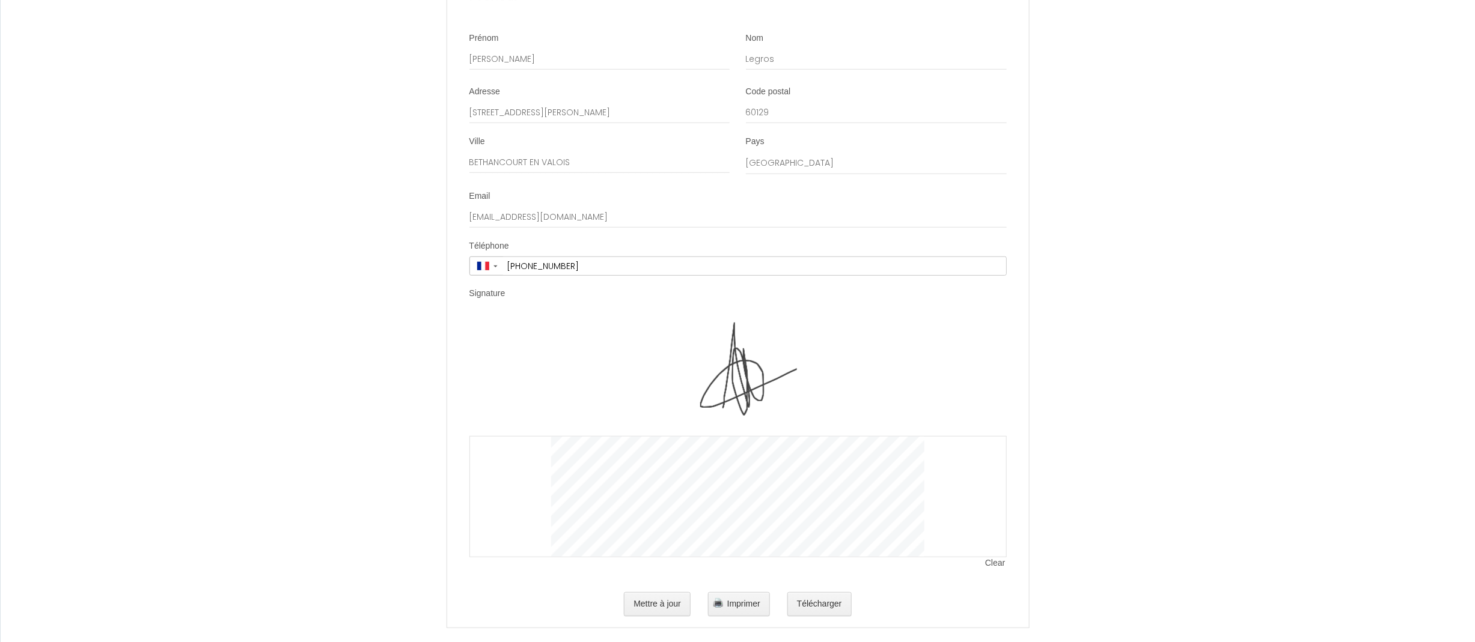
click at [991, 558] on span "Clear" at bounding box center [995, 564] width 21 height 12
click at [998, 558] on span "Clear" at bounding box center [995, 564] width 21 height 12
click at [992, 558] on span "Clear" at bounding box center [995, 564] width 21 height 12
click at [994, 558] on span "Clear" at bounding box center [995, 564] width 21 height 12
click at [991, 544] on div "Clear" at bounding box center [737, 437] width 537 height 242
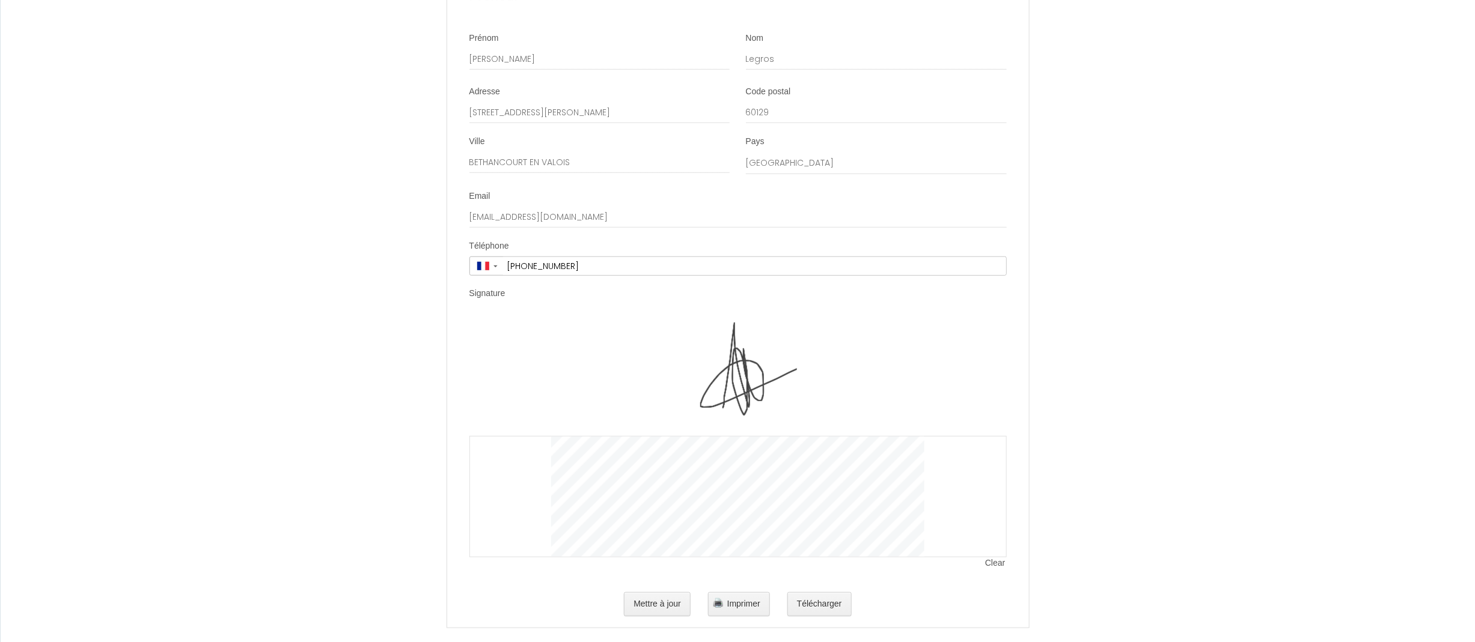
click at [998, 558] on span "Clear" at bounding box center [995, 564] width 21 height 12
click at [996, 543] on div at bounding box center [737, 496] width 537 height 121
click at [994, 558] on span "Clear" at bounding box center [995, 564] width 21 height 12
click at [986, 558] on span "Clear" at bounding box center [995, 564] width 21 height 12
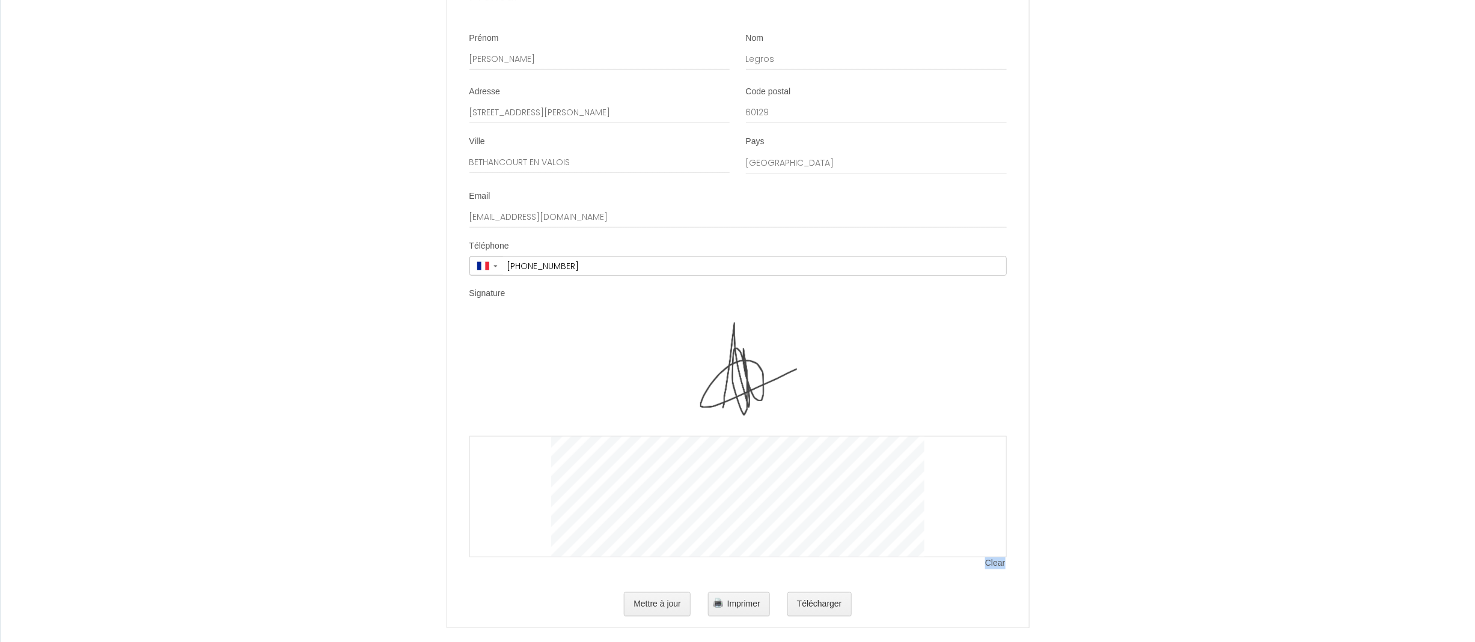
click at [989, 558] on span "Clear" at bounding box center [995, 564] width 21 height 12
click at [667, 593] on button "Mettre à jour" at bounding box center [657, 605] width 67 height 24
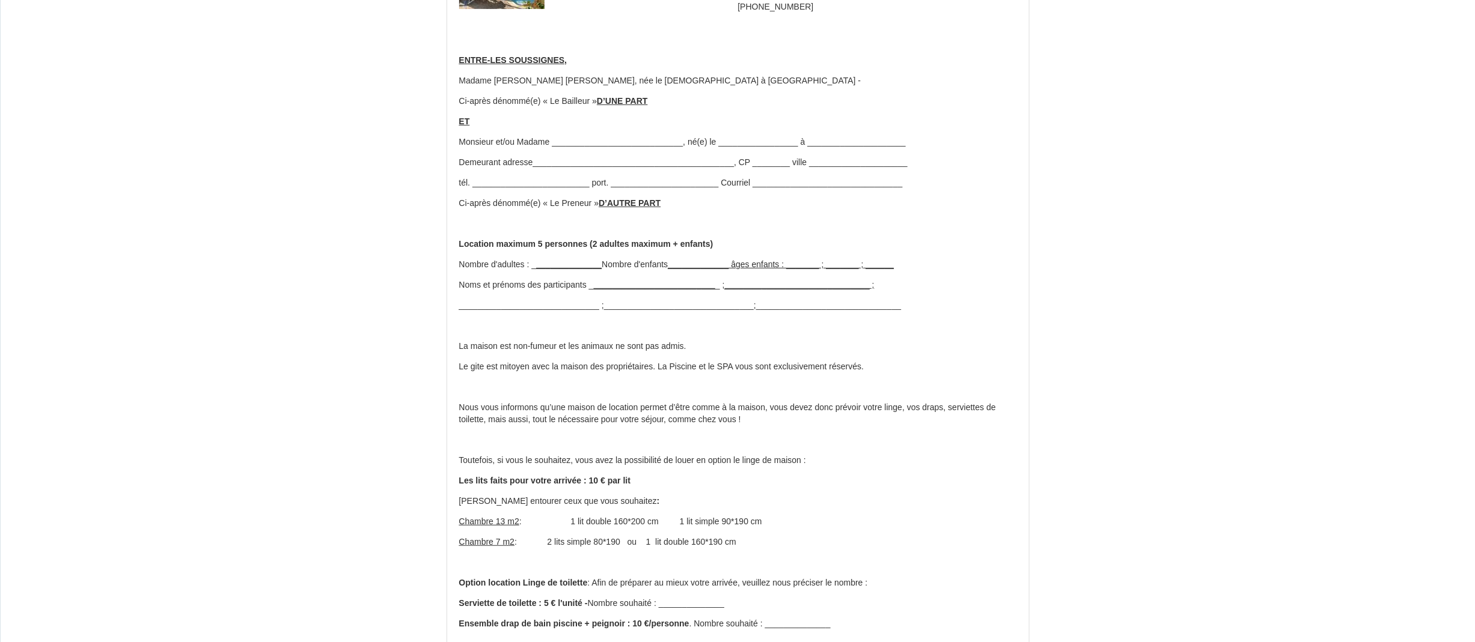
scroll to position [0, 0]
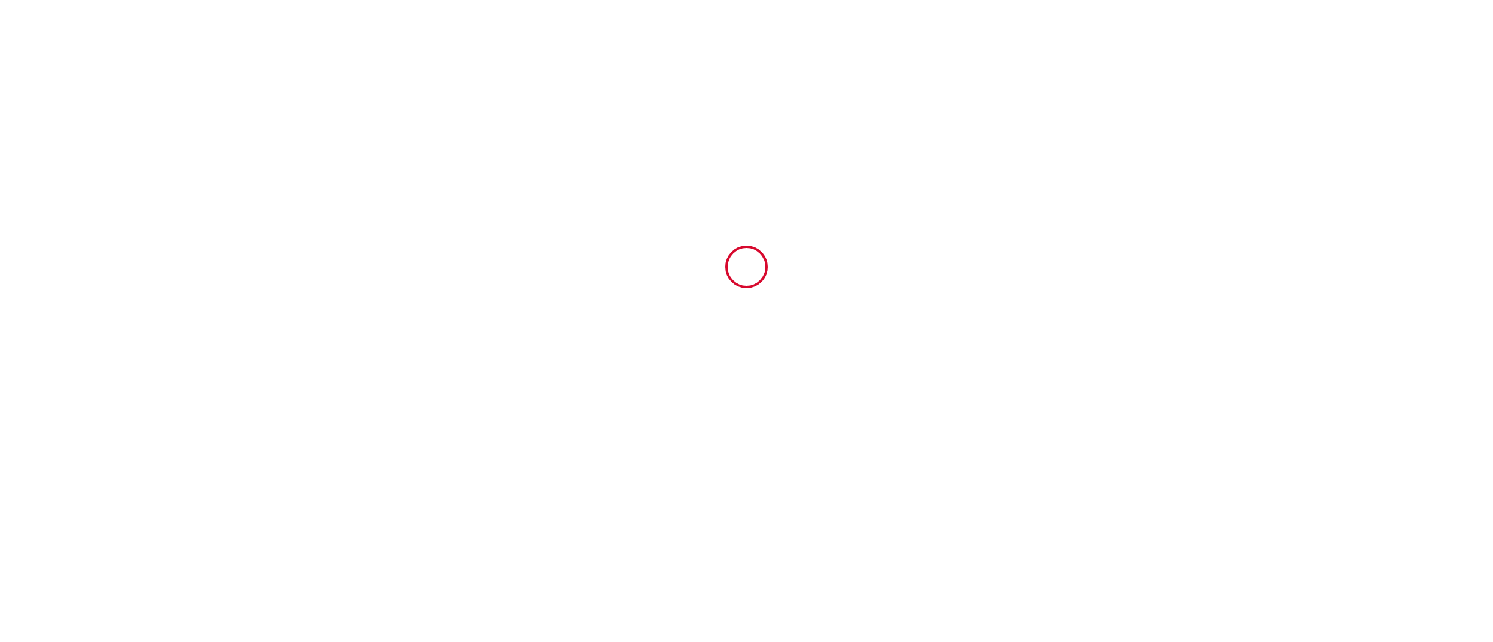
type input "6310377"
type input "ST MARTIN Piscine Intérieure privée et SPA"
type input "[STREET_ADDRESS]"
type input "76270"
type input "ST [PERSON_NAME]"
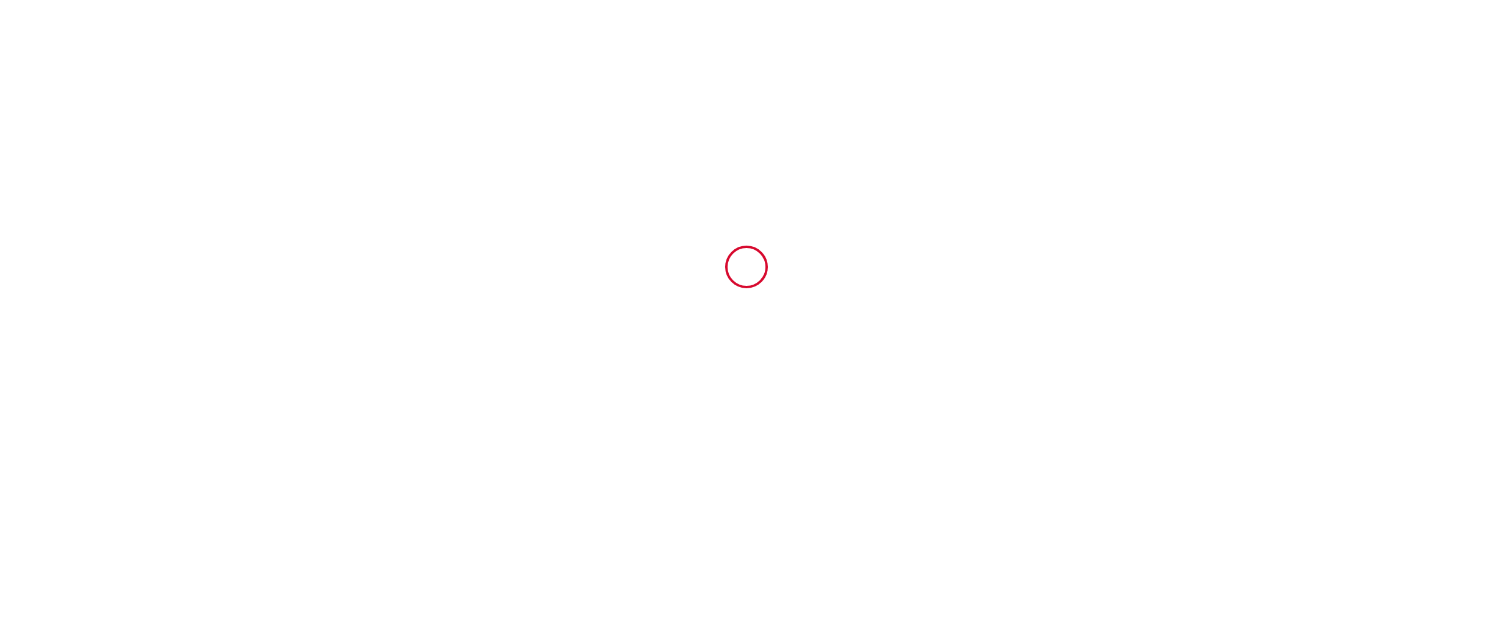
type input "[GEOGRAPHIC_DATA]"
type input "08 Sat November 2025"
type input "11 Tue November 2025"
type input "2"
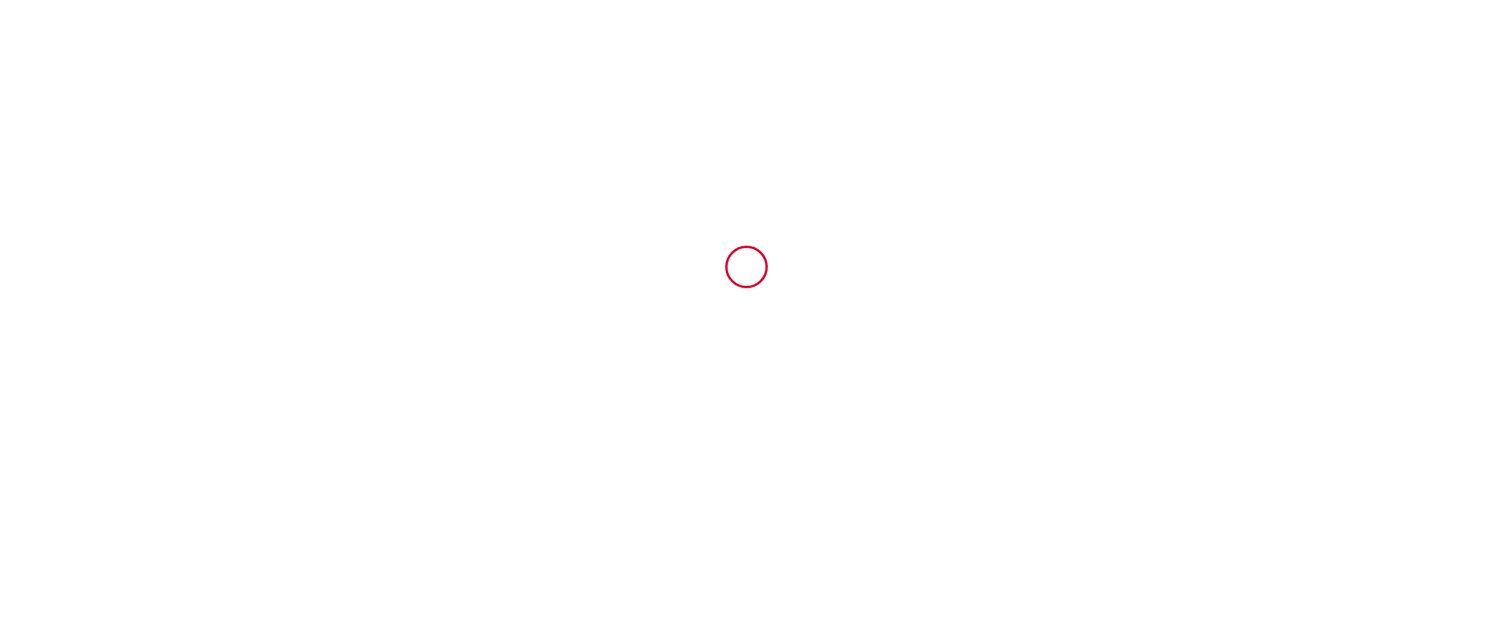
type input "800"
type input "996"
type input "CELINE"
type input "CARAMELLE"
type input "[STREET_ADDRESS]"
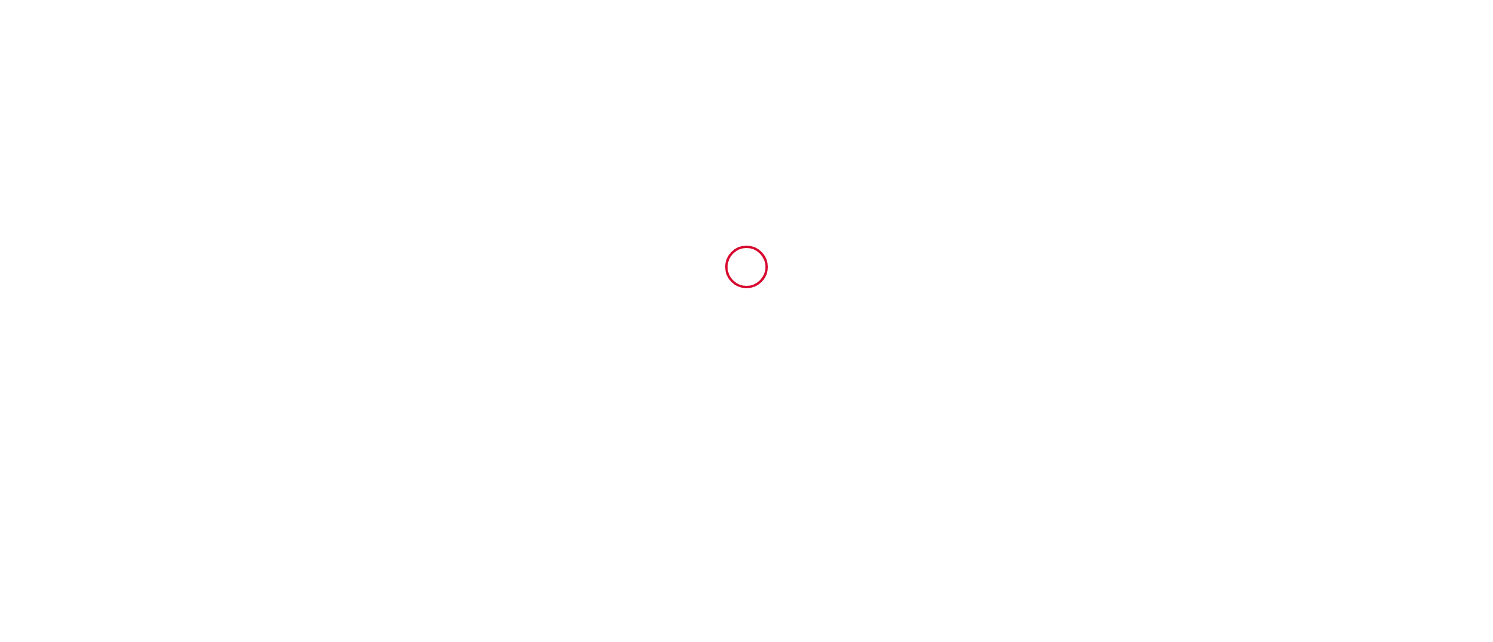
type input "76270"
type input "ST [PERSON_NAME]"
type input "[GEOGRAPHIC_DATA]"
type input "[EMAIL_ADDRESS][DOMAIN_NAME]"
type input "[PERSON_NAME]"
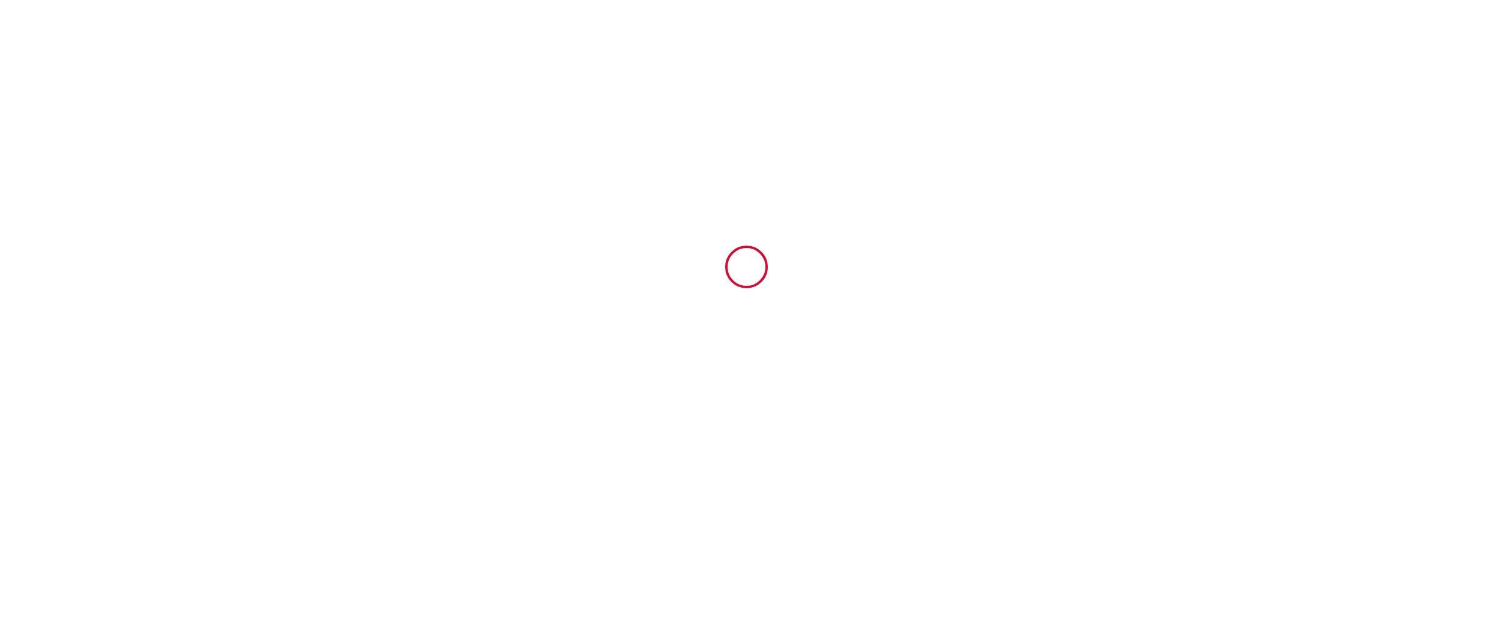
type input "Legros"
type input "[STREET_ADDRESS][PERSON_NAME]"
type input "60129"
type input "BETHANCOURT EN VALOIS"
type input "[EMAIL_ADDRESS][DOMAIN_NAME]"
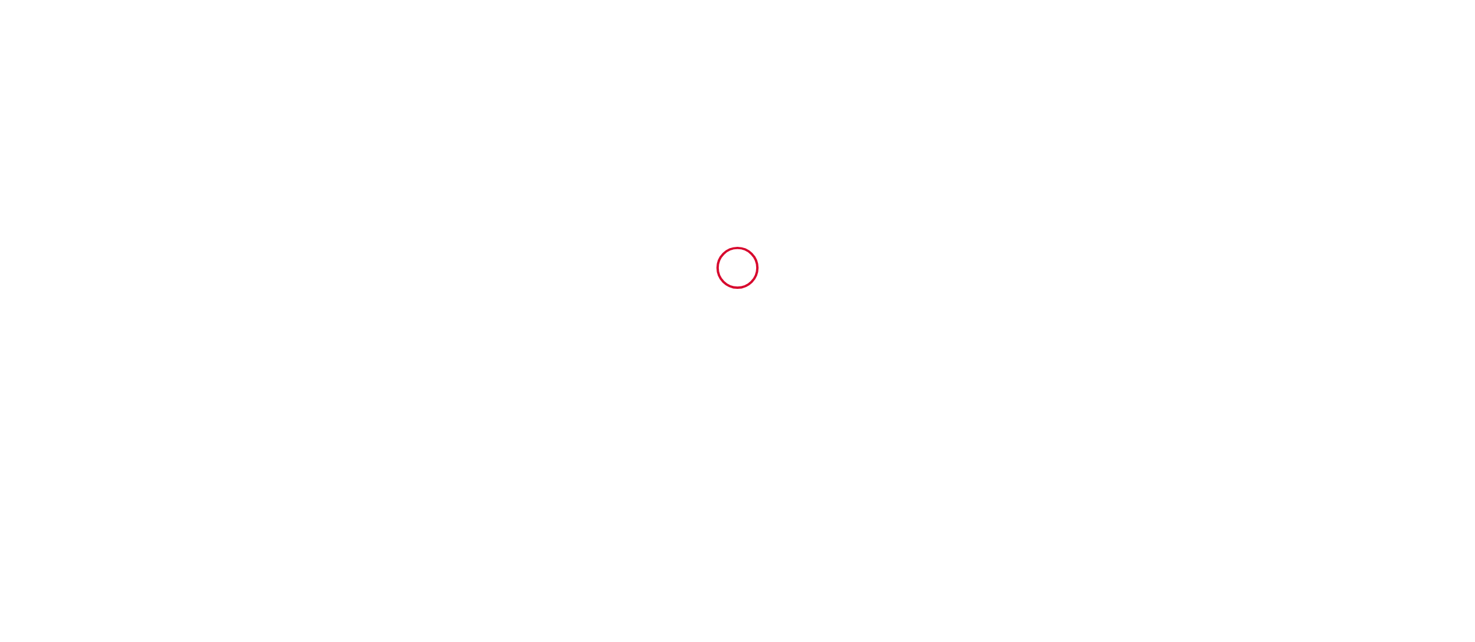
scroll to position [3043, 0]
type input "+33 6 09 68 18 46"
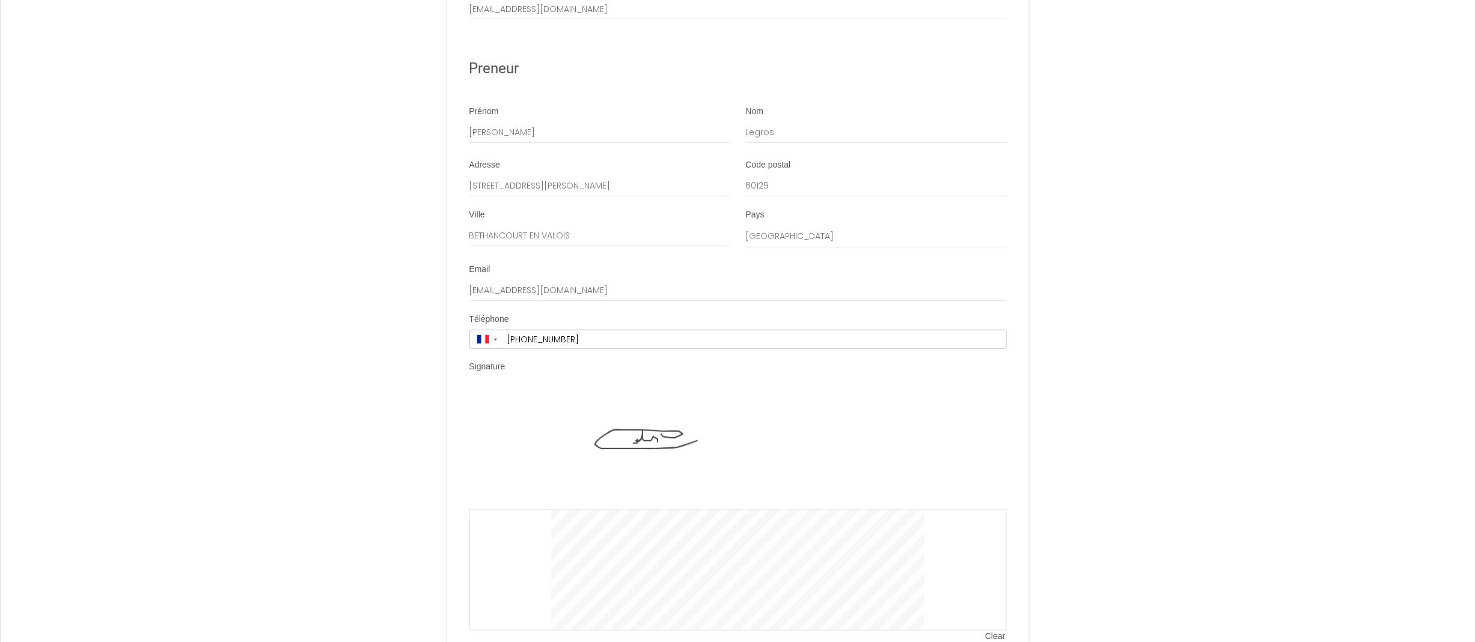
click at [627, 409] on img at bounding box center [738, 449] width 373 height 120
click at [629, 421] on img at bounding box center [738, 449] width 373 height 120
click at [993, 631] on span "Clear" at bounding box center [995, 637] width 21 height 12
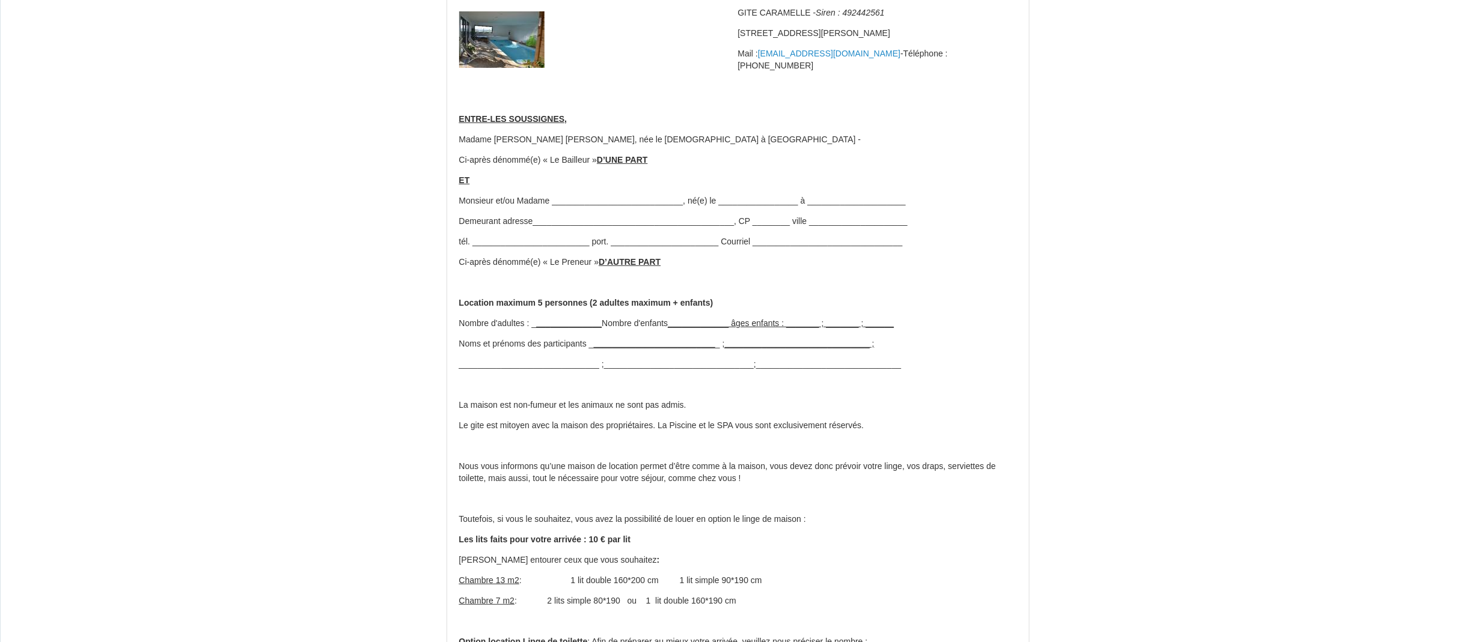
scroll to position [0, 0]
